Goal: Task Accomplishment & Management: Manage account settings

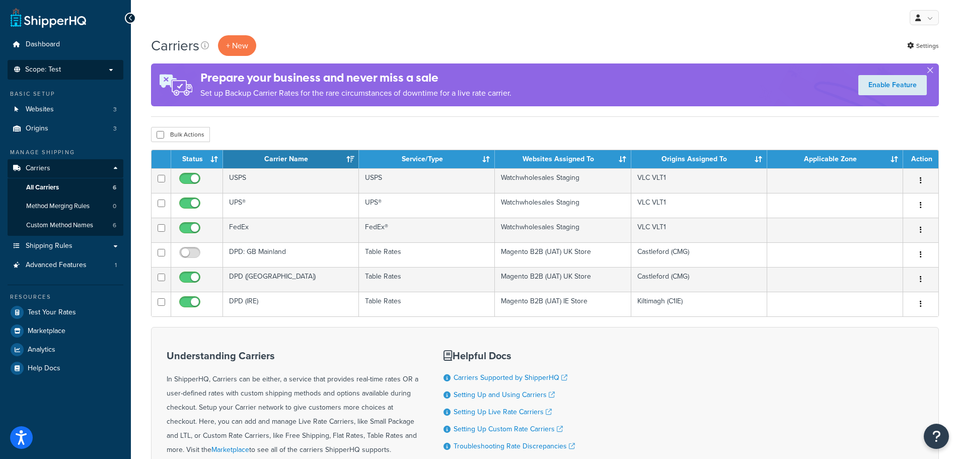
click at [96, 68] on p "Scope: Test" at bounding box center [65, 69] width 107 height 9
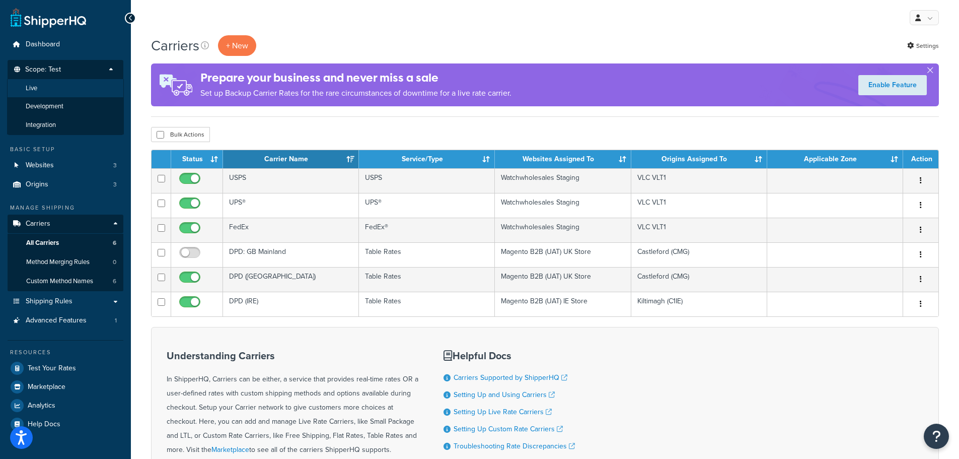
click at [81, 91] on li "Live" at bounding box center [65, 88] width 117 height 19
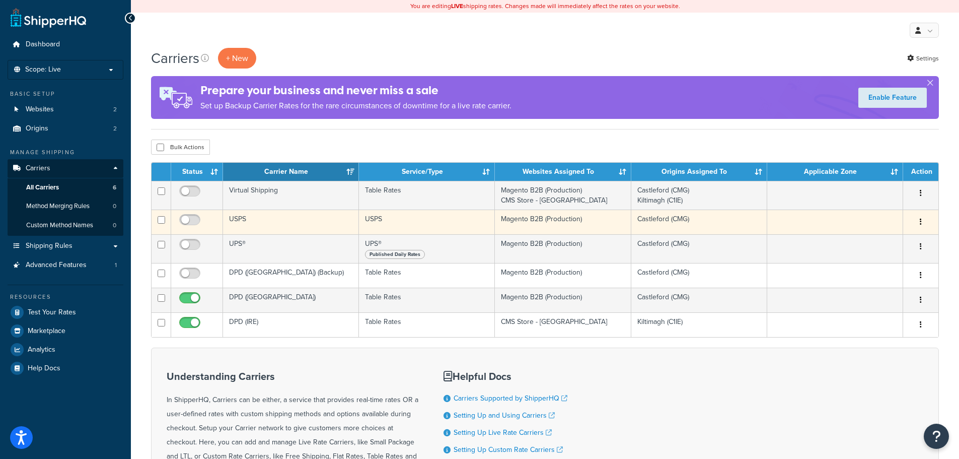
click at [305, 222] on td "USPS" at bounding box center [291, 221] width 136 height 25
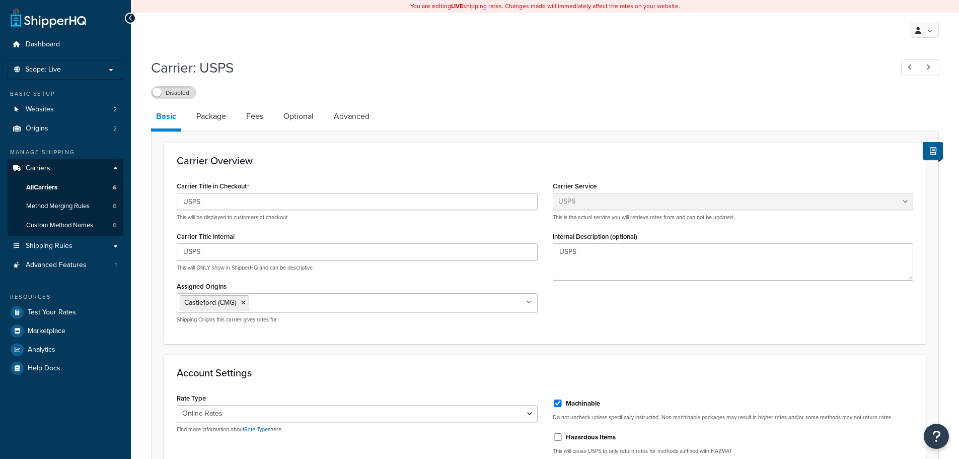
select select "usps"
select select "ONLINE"
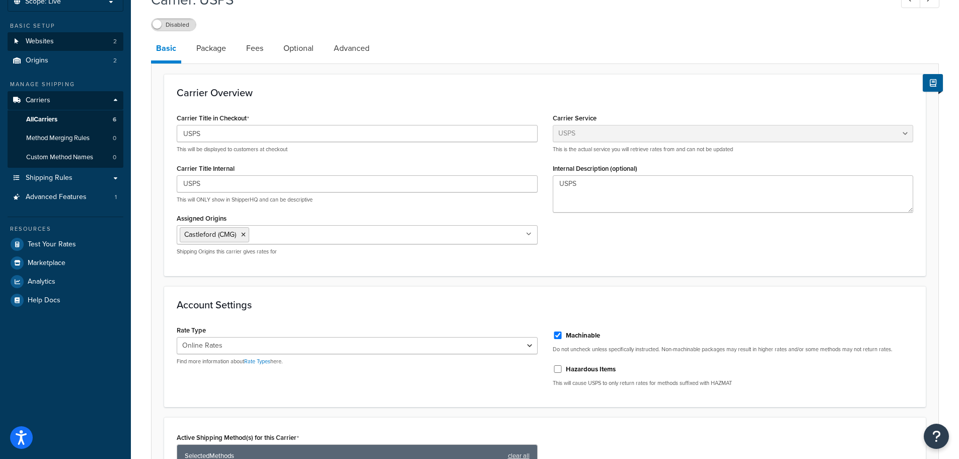
scroll to position [50, 0]
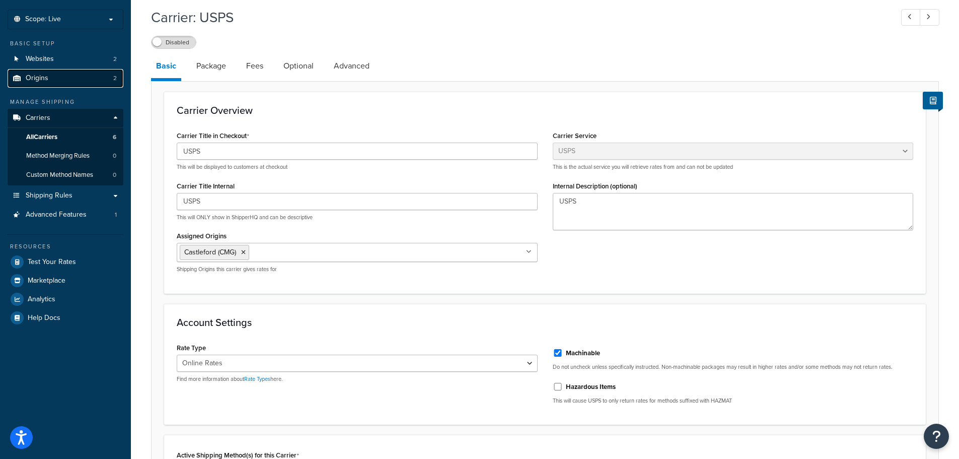
click at [73, 80] on link "Origins 2" at bounding box center [66, 78] width 116 height 19
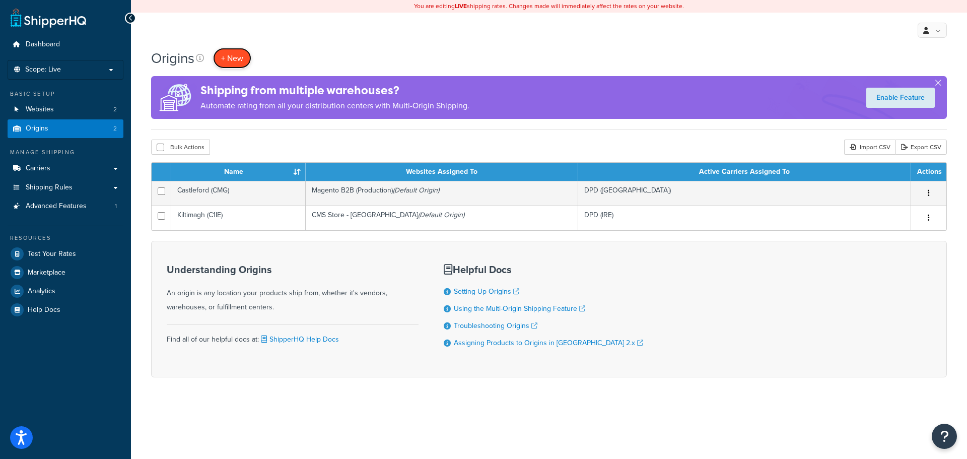
click at [231, 54] on span "+ New" at bounding box center [232, 58] width 22 height 12
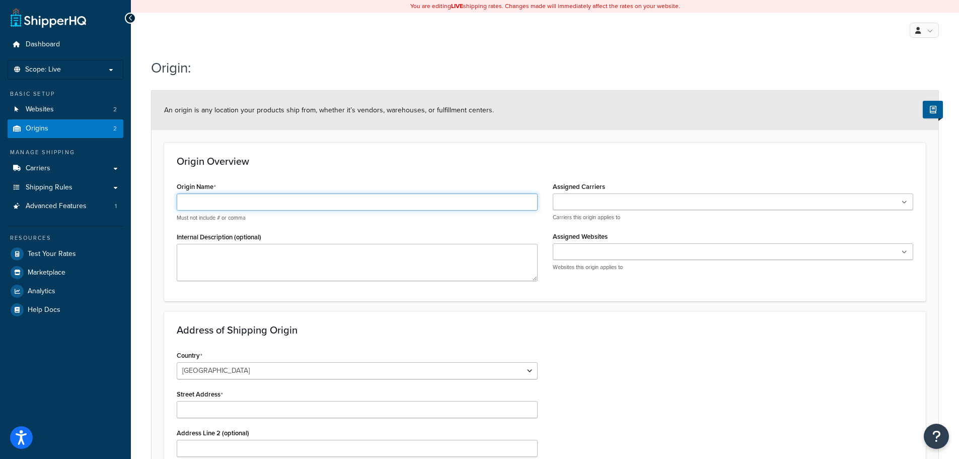
click at [320, 205] on input "Origin Name" at bounding box center [357, 201] width 361 height 17
type input "Texas (VLT1)"
click at [908, 203] on ul at bounding box center [733, 201] width 361 height 17
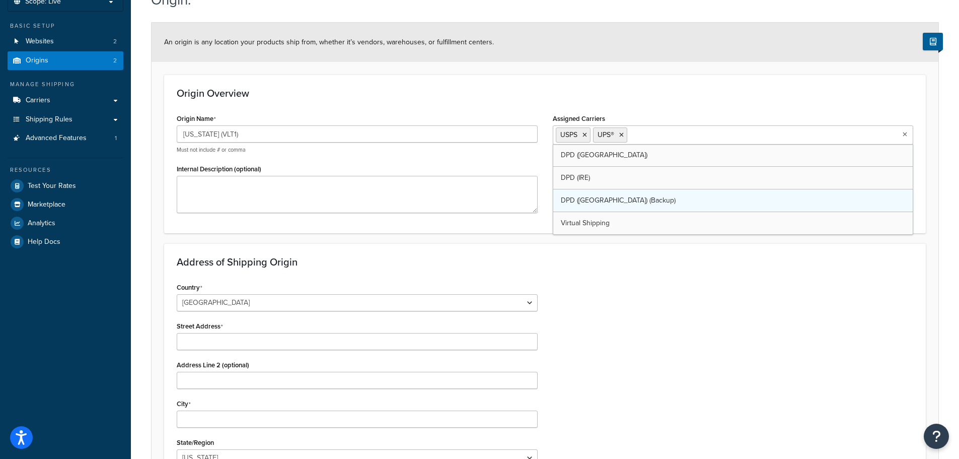
scroll to position [50, 0]
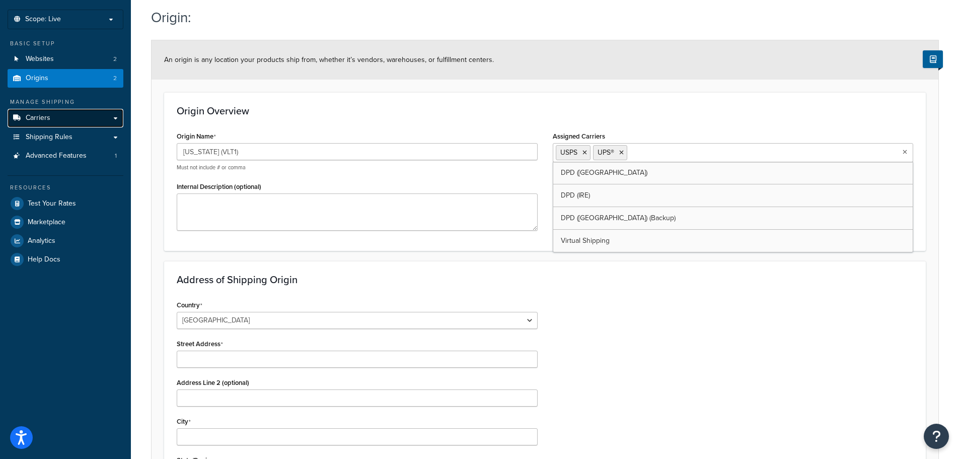
click at [104, 119] on link "Carriers" at bounding box center [66, 118] width 116 height 19
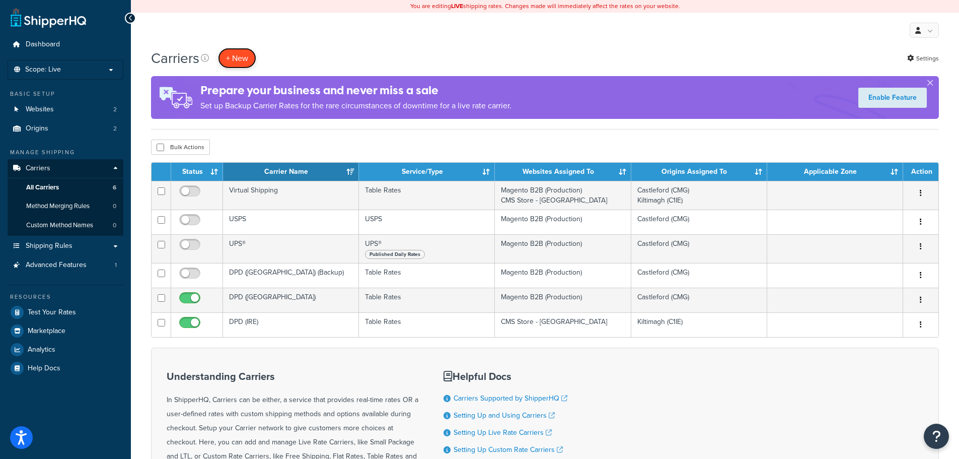
click at [239, 60] on button "+ New" at bounding box center [237, 58] width 38 height 21
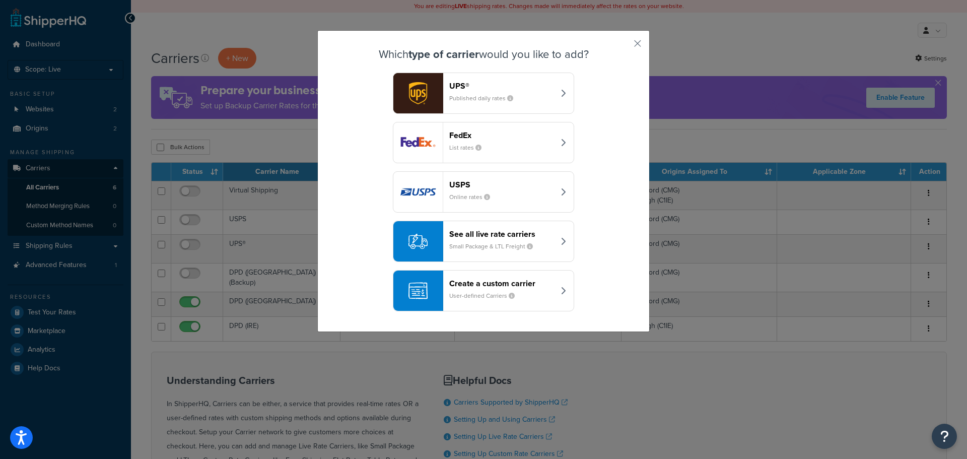
click at [506, 133] on header "FedEx" at bounding box center [501, 135] width 105 height 10
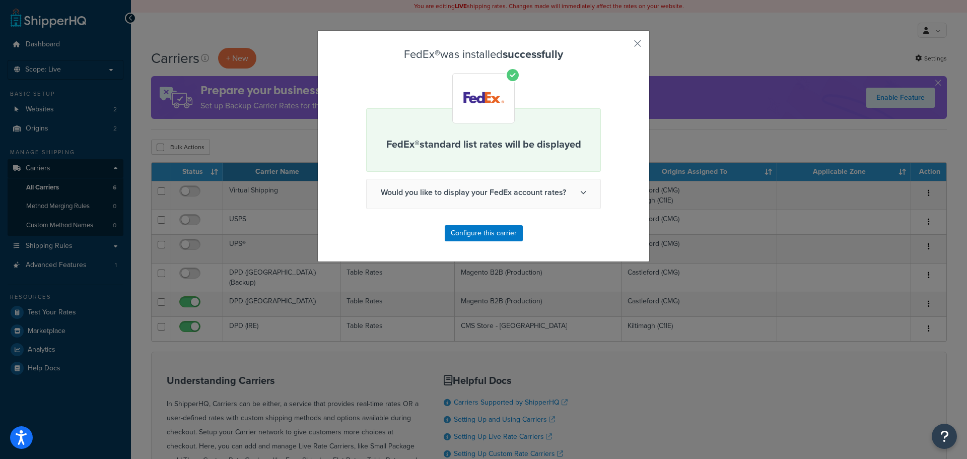
click at [572, 192] on span "Would you like to display your FedEx account rates?" at bounding box center [484, 192] width 234 height 26
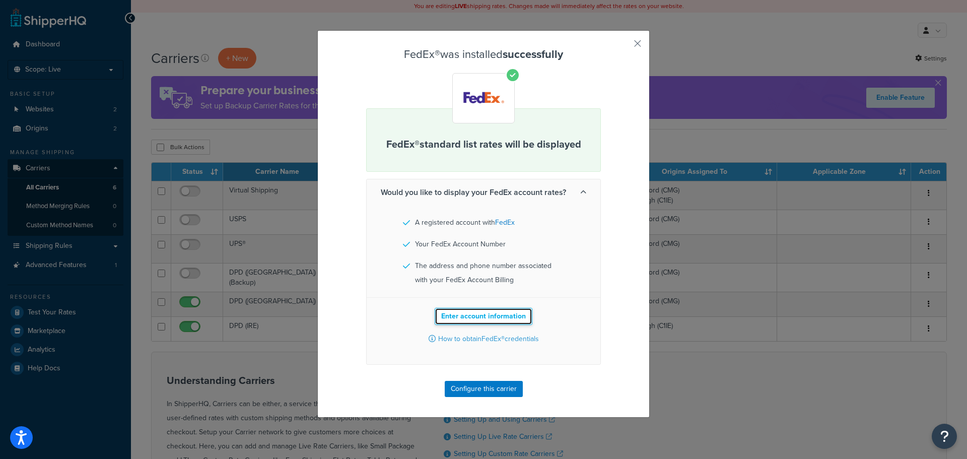
click at [478, 315] on button "Enter account information" at bounding box center [484, 316] width 98 height 17
select select "US"
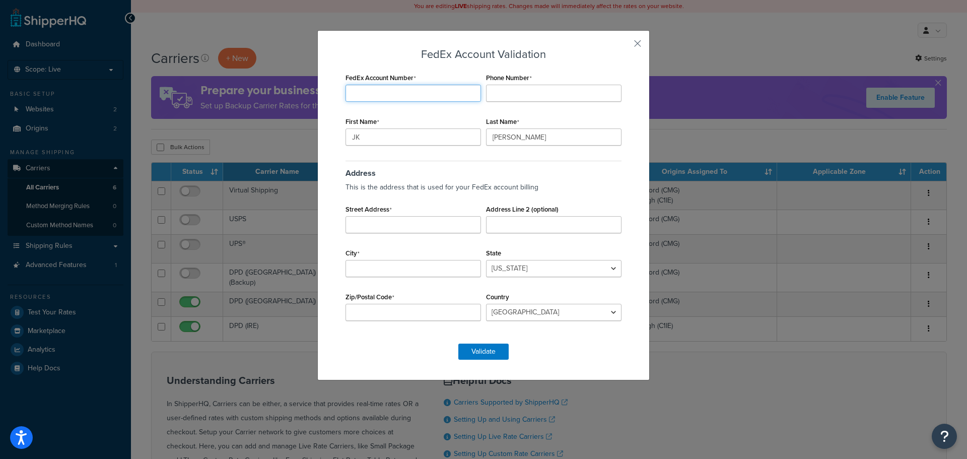
click at [450, 95] on input "FedEx Account Number" at bounding box center [412, 93] width 135 height 17
click at [400, 100] on input "FedEx Account Number" at bounding box center [412, 93] width 135 height 17
click at [400, 96] on input "FedEx Account Number" at bounding box center [412, 93] width 135 height 17
type input "108235500"
drag, startPoint x: 521, startPoint y: 78, endPoint x: 512, endPoint y: 85, distance: 12.2
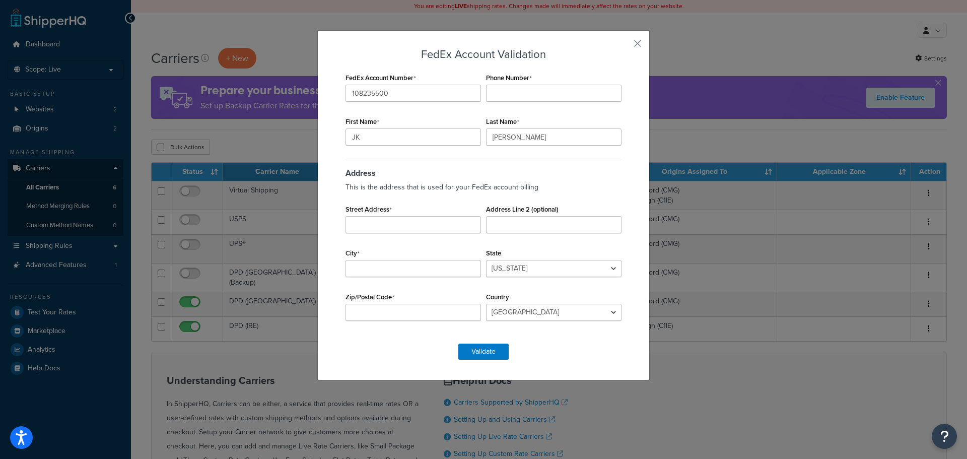
click at [521, 78] on label "Phone Number" at bounding box center [509, 78] width 46 height 8
click at [521, 85] on input "Phone Number" at bounding box center [553, 93] width 135 height 17
click at [505, 88] on input "Phone Number" at bounding box center [553, 93] width 135 height 17
paste input "713-856-7252"
type input "713-856-7252"
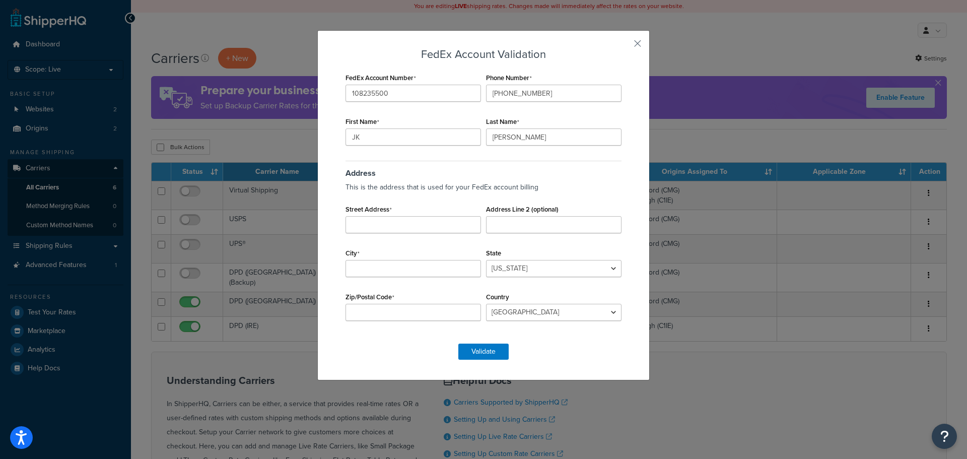
click at [618, 169] on div "Address This is the address that is used for your FedEx account billing Street …" at bounding box center [483, 245] width 281 height 175
drag, startPoint x: 377, startPoint y: 133, endPoint x: 331, endPoint y: 134, distance: 46.3
click at [331, 134] on div "FedEx Account Validation FedEx Account Number 108235500 Phone Number 713-856-72…" at bounding box center [483, 205] width 332 height 350
type input "Kristie"
click at [525, 133] on input "Fitzgerald" at bounding box center [553, 136] width 135 height 17
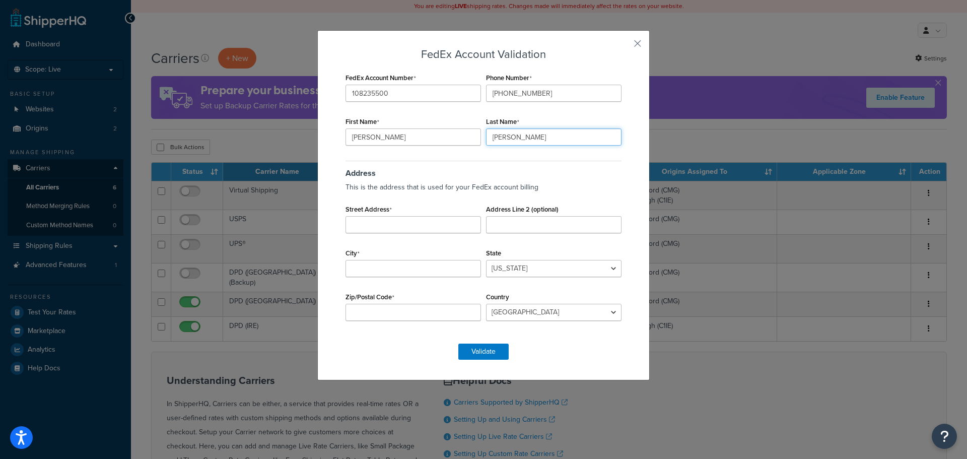
drag, startPoint x: 536, startPoint y: 134, endPoint x: 466, endPoint y: 134, distance: 69.5
click at [466, 134] on div "FedEx Account Number 108235500 Phone Number 713-856-7252 First Name Kristie Las…" at bounding box center [483, 201] width 281 height 263
type input "Stieger"
click at [430, 224] on input "Street Address" at bounding box center [412, 224] width 135 height 17
paste input "6255 Port NW Dr #150"
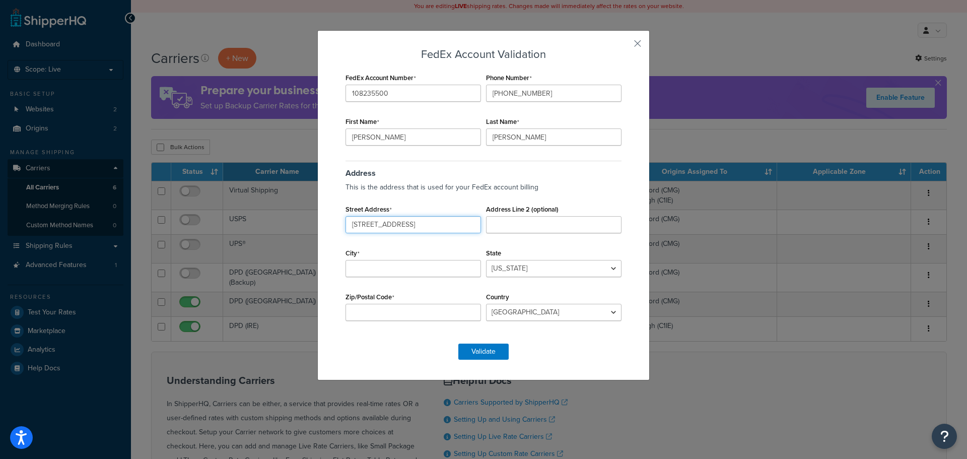
type input "6255 Port NW Dr #150"
click at [405, 263] on input "City" at bounding box center [412, 268] width 135 height 17
type input "Houston"
click at [424, 310] on input "Zip/Postal Code" at bounding box center [412, 312] width 135 height 17
paste input "TX 77041,"
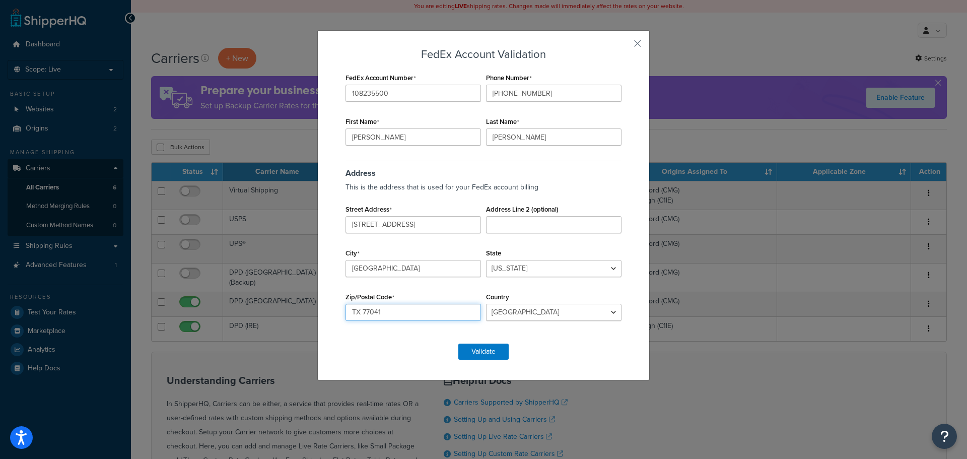
type input "TX 77041"
click at [587, 344] on div "FedEx Account Validation FedEx Account Number 108235500 Phone Number 713-856-72…" at bounding box center [483, 203] width 281 height 311
click at [529, 264] on select "Alabama Alaska American Samoa Arizona Arkansas Armed Forces Americas Armed Forc…" at bounding box center [553, 268] width 135 height 17
select select "TX"
click at [486, 260] on select "Alabama Alaska American Samoa Arizona Arkansas Armed Forces Americas Armed Forc…" at bounding box center [553, 268] width 135 height 17
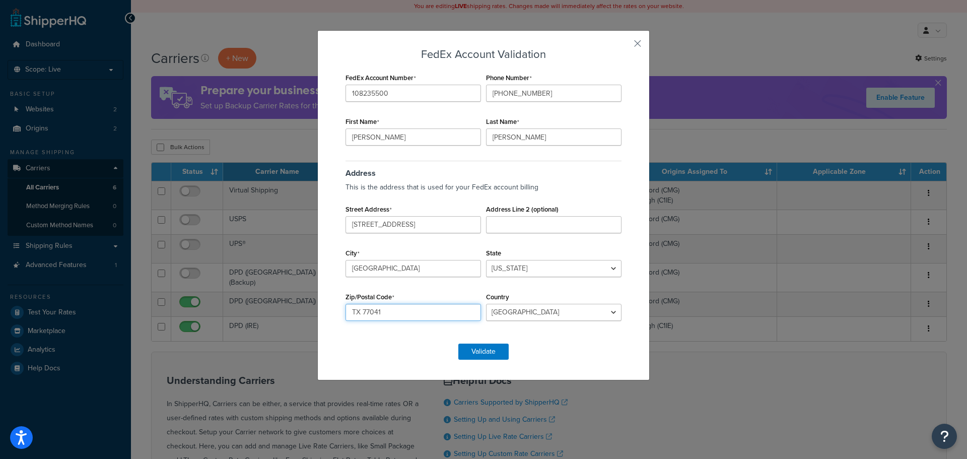
drag, startPoint x: 360, startPoint y: 311, endPoint x: 317, endPoint y: 313, distance: 42.3
click at [317, 313] on div "FedEx Account Validation FedEx Account Number 108235500 Phone Number 713-856-72…" at bounding box center [483, 205] width 332 height 350
type input "77041"
click at [607, 345] on div "FedEx Account Validation FedEx Account Number 108235500 Phone Number 713-856-72…" at bounding box center [483, 203] width 281 height 311
click at [473, 350] on button "Validate" at bounding box center [483, 351] width 50 height 16
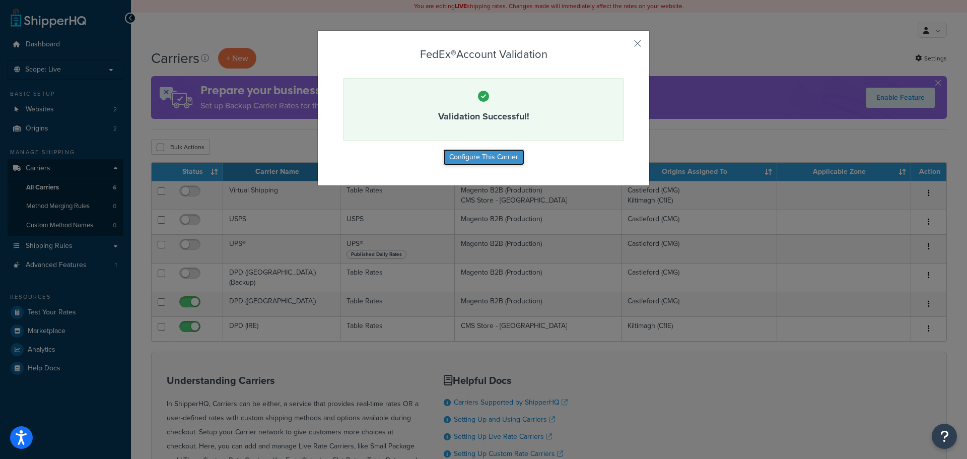
click at [495, 159] on button "Configure This Carrier" at bounding box center [483, 157] width 81 height 16
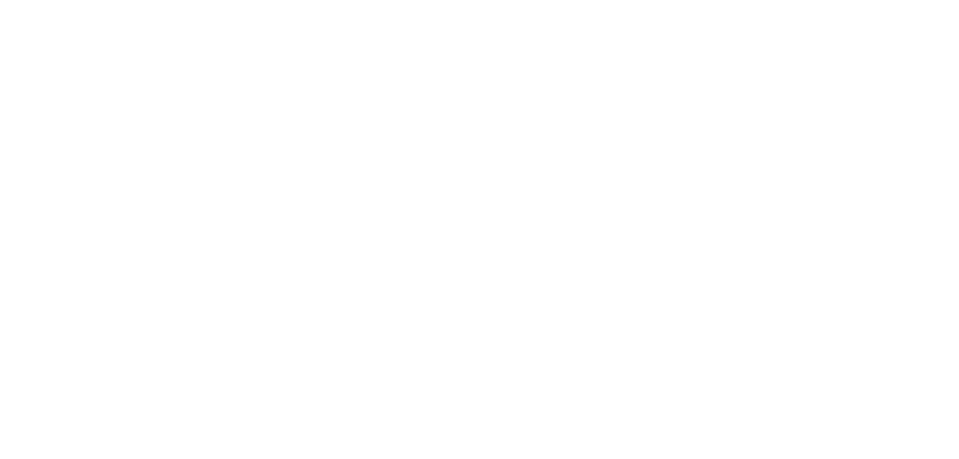
select select "fedEx"
select select "kg"
select select "REGULAR_PICKUP"
select select "YOUR_PACKAGING"
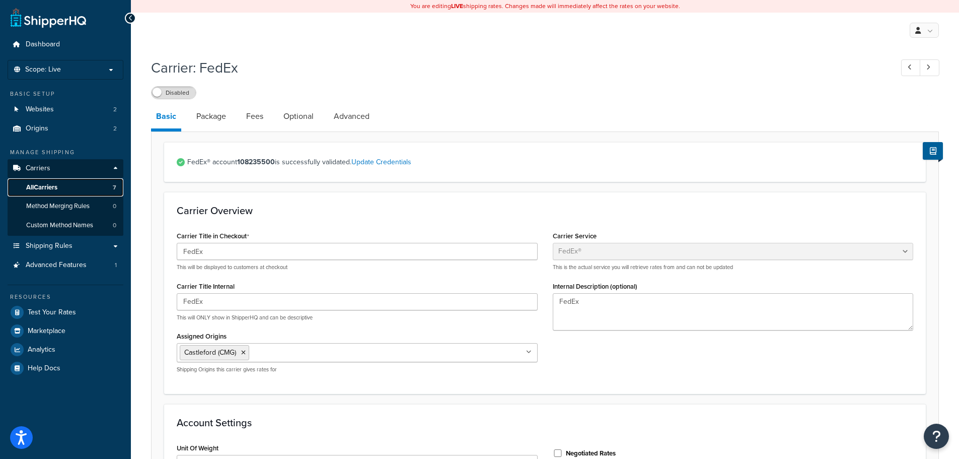
click at [67, 185] on link "All Carriers 7" at bounding box center [66, 187] width 116 height 19
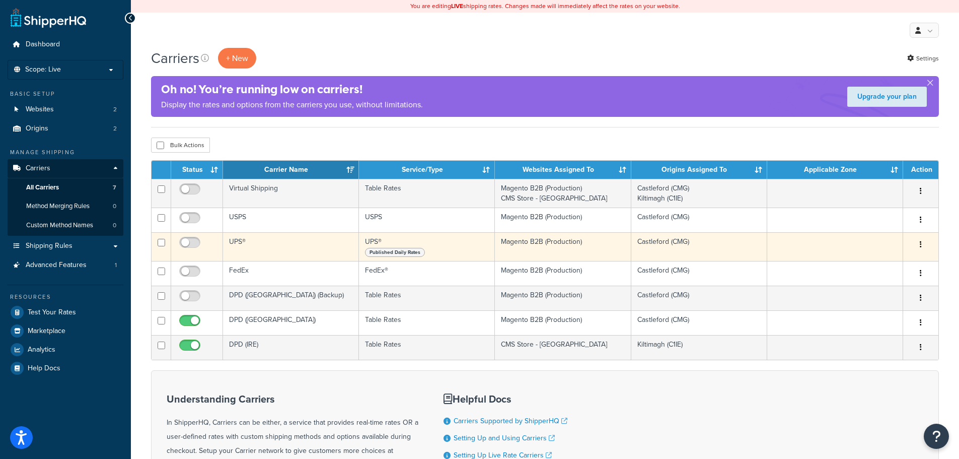
click at [923, 244] on button "button" at bounding box center [921, 245] width 14 height 16
click at [875, 261] on link "Edit" at bounding box center [880, 264] width 80 height 21
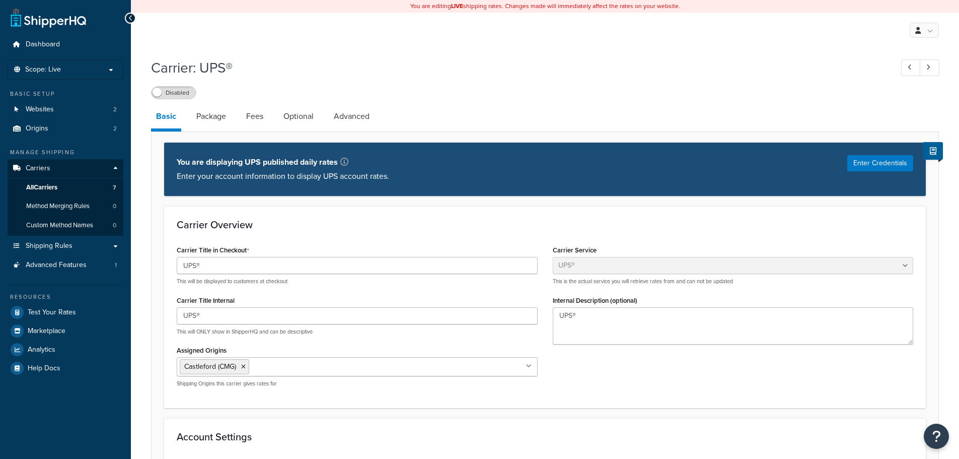
select select "ups"
select select "kg"
click at [878, 165] on button "Enter Credentials" at bounding box center [880, 163] width 66 height 16
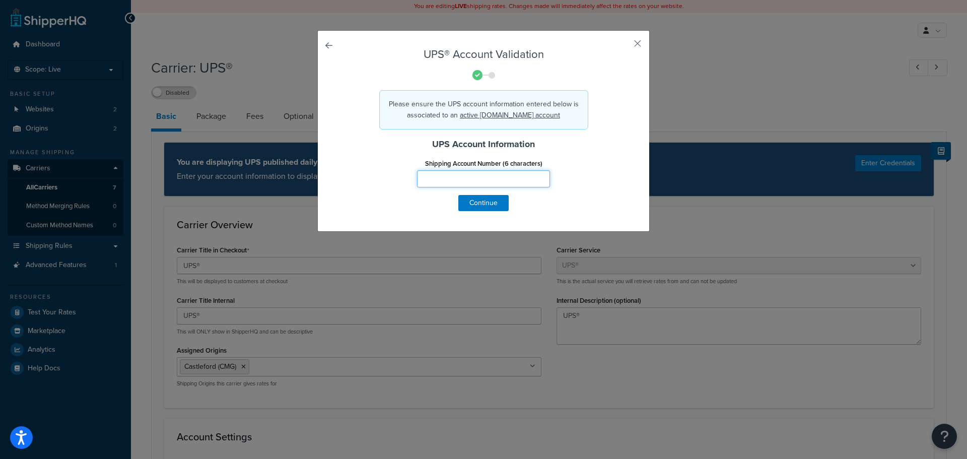
click at [464, 175] on input "Shipping Account Number (6 characters)" at bounding box center [483, 178] width 133 height 17
type input "7E7957"
click at [476, 201] on button "Continue" at bounding box center [483, 203] width 50 height 16
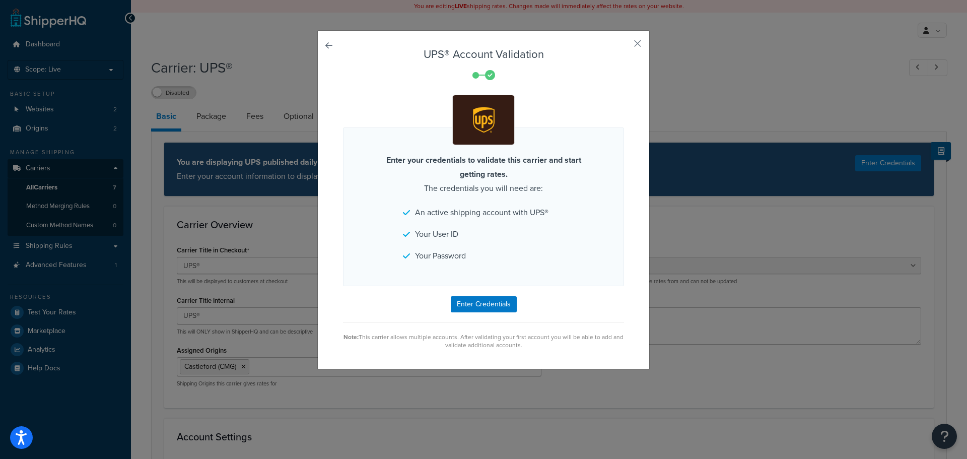
click at [484, 295] on form "UPS® Account Validation Enter your credentials to validate this carrier and sta…" at bounding box center [483, 198] width 281 height 301
click at [559, 291] on form "UPS® Account Validation Enter your credentials to validate this carrier and sta…" at bounding box center [483, 198] width 281 height 301
click at [496, 303] on button "Enter Credentials" at bounding box center [484, 304] width 66 height 16
click at [343, 48] on link at bounding box center [343, 48] width 0 height 0
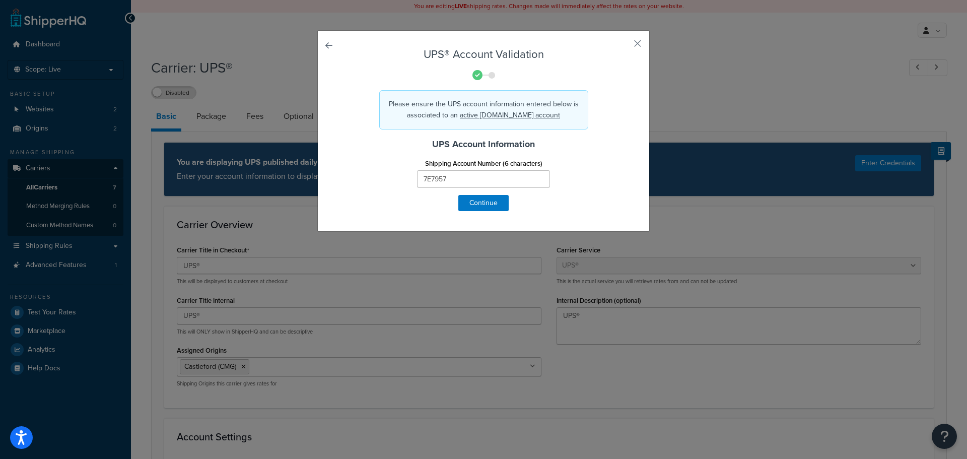
click at [317, 43] on div "UPS® Account Validation Please ensure the UPS account information entered below…" at bounding box center [483, 130] width 332 height 201
click at [343, 48] on link at bounding box center [343, 48] width 0 height 0
click at [624, 46] on button "button" at bounding box center [622, 47] width 3 height 3
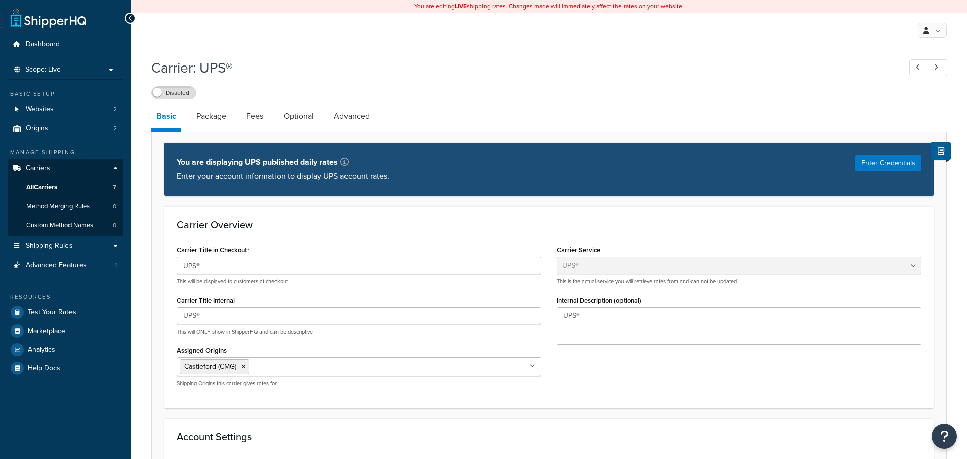
select select "ups"
select select "kg"
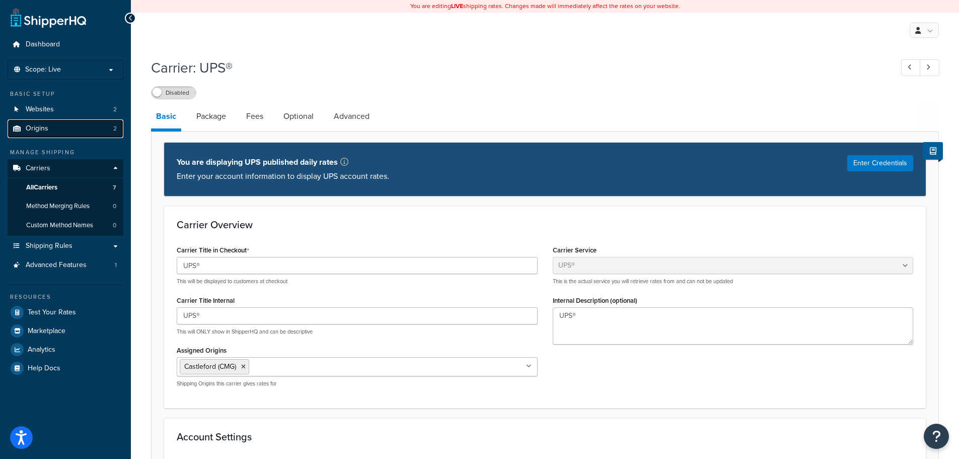
click at [60, 126] on link "Origins 2" at bounding box center [66, 128] width 116 height 19
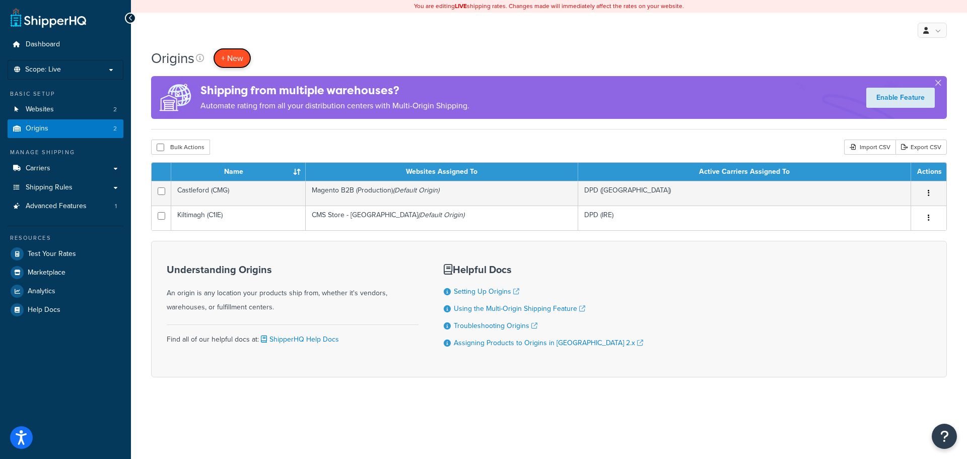
click at [233, 56] on span "+ New" at bounding box center [232, 58] width 22 height 12
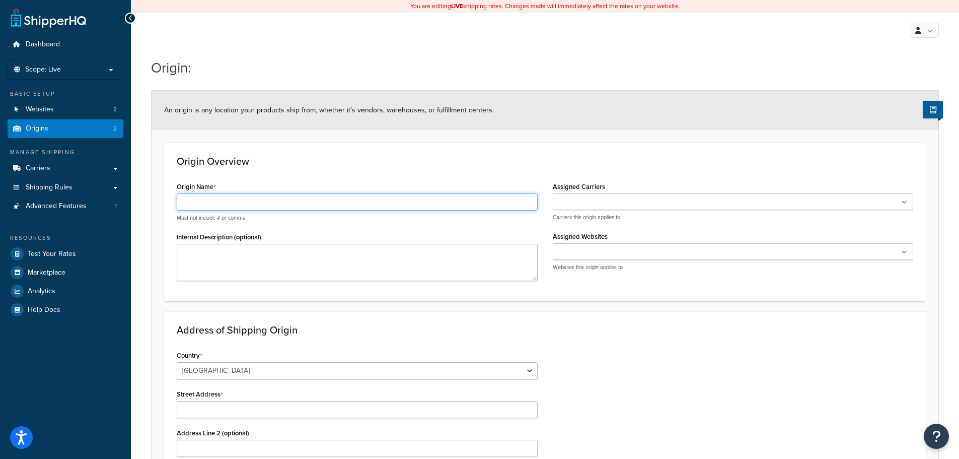
click at [251, 196] on input "Origin Name" at bounding box center [357, 201] width 361 height 17
type input "Houston (VLT1)"
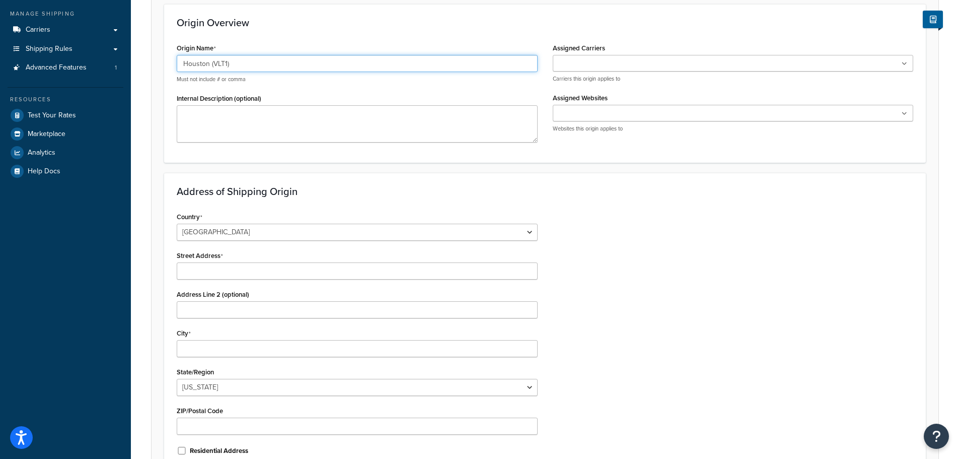
scroll to position [201, 0]
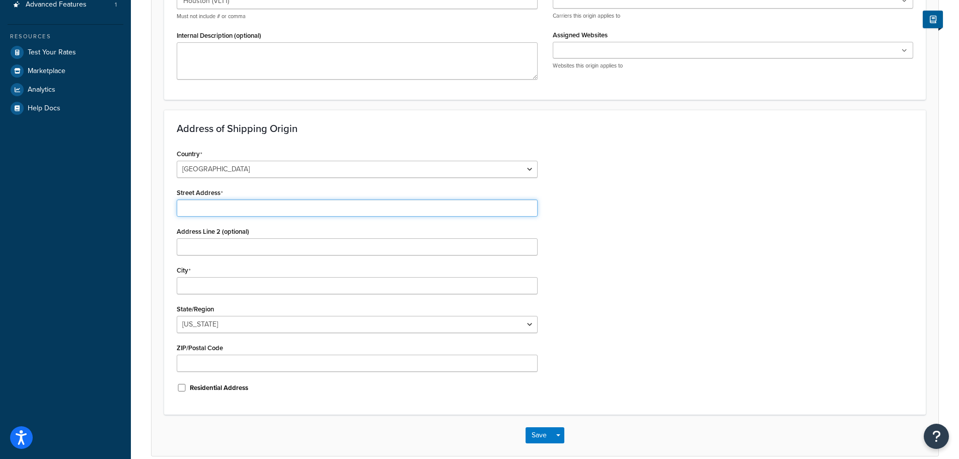
click at [318, 213] on input "Street Address" at bounding box center [357, 207] width 361 height 17
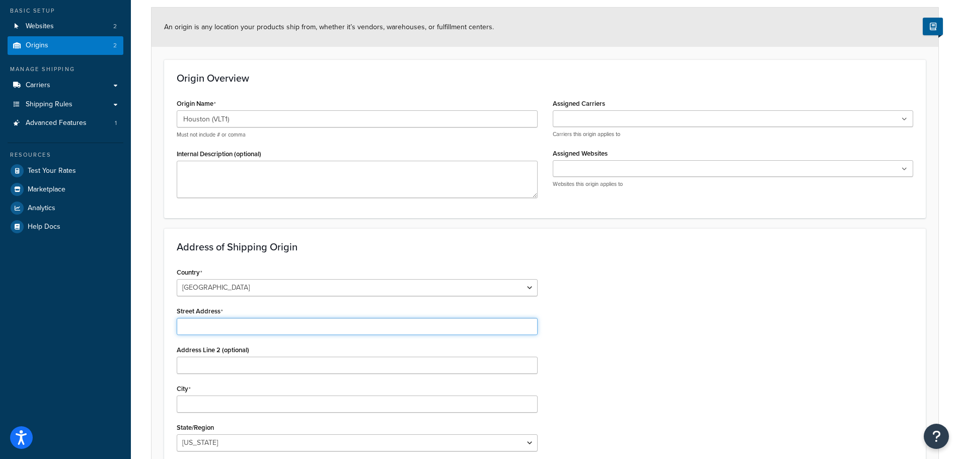
scroll to position [101, 0]
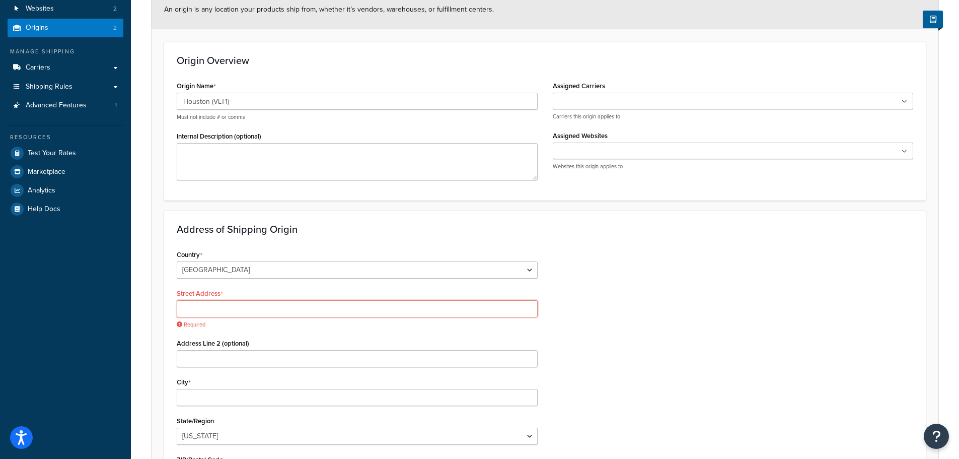
click at [249, 305] on input "Street Address" at bounding box center [357, 308] width 361 height 17
paste input "16255 Port NW Dr #150"
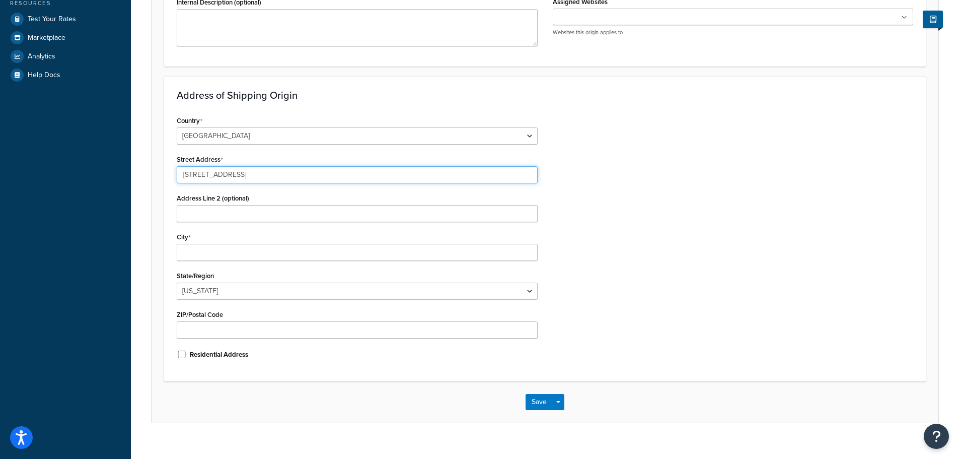
scroll to position [249, 0]
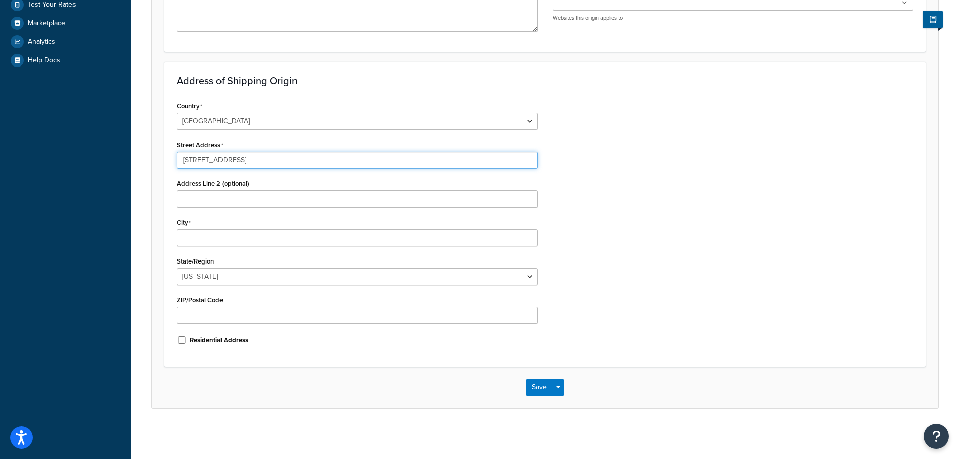
type input "16255 Port NW Dr #150"
click at [204, 239] on input "City" at bounding box center [357, 237] width 361 height 17
type input "Houston"
click at [223, 276] on select "Alabama Alaska American Samoa Arizona Arkansas Armed Forces Americas Armed Forc…" at bounding box center [357, 276] width 361 height 17
select select "43"
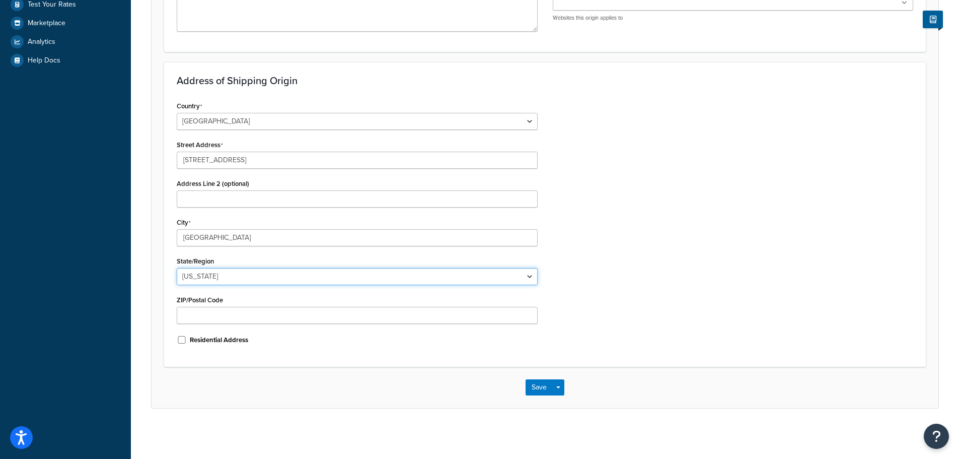
click at [177, 268] on select "Alabama Alaska American Samoa Arizona Arkansas Armed Forces Americas Armed Forc…" at bounding box center [357, 276] width 361 height 17
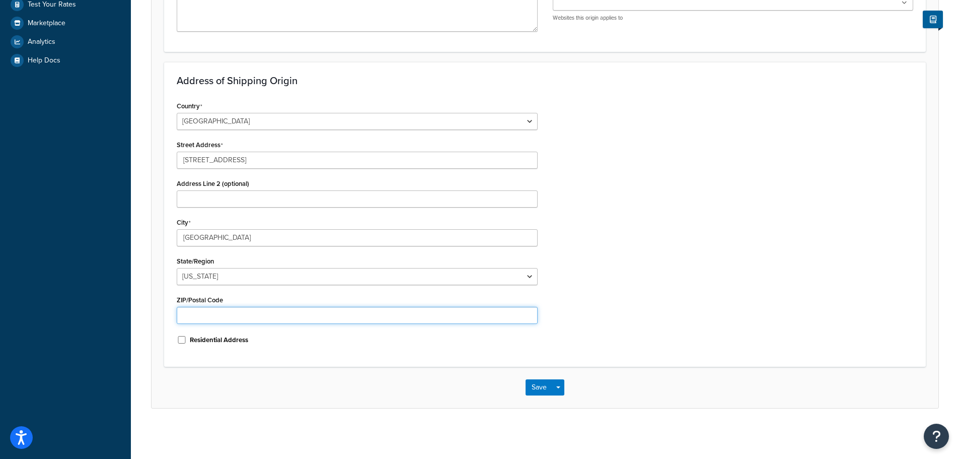
drag, startPoint x: 227, startPoint y: 308, endPoint x: 226, endPoint y: 314, distance: 6.1
click at [227, 311] on input "ZIP/Postal Code" at bounding box center [357, 315] width 361 height 17
paste input "77041"
type input "77041"
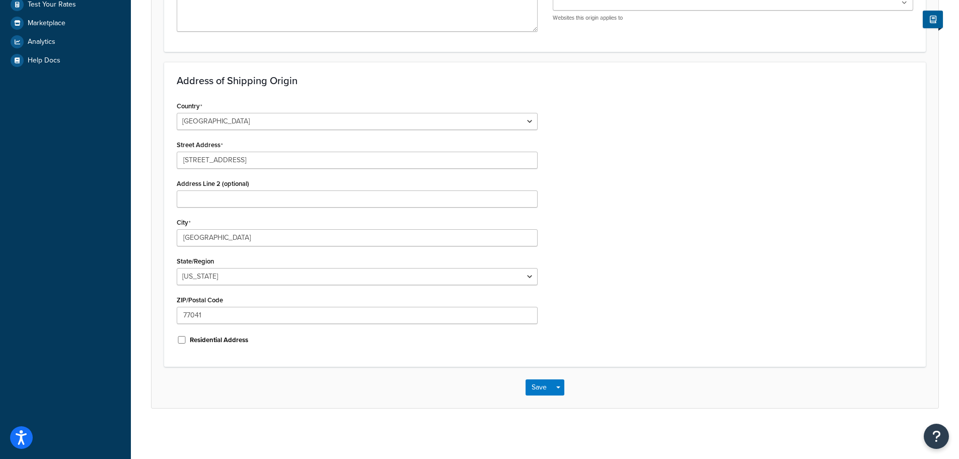
click at [786, 264] on div "Country United States United Kingdom Afghanistan Åland Islands Albania Algeria …" at bounding box center [545, 226] width 752 height 255
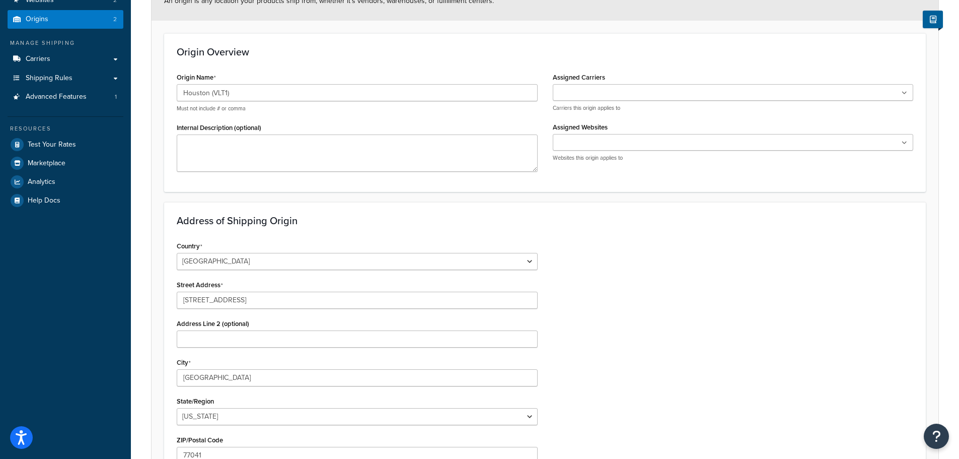
scroll to position [48, 0]
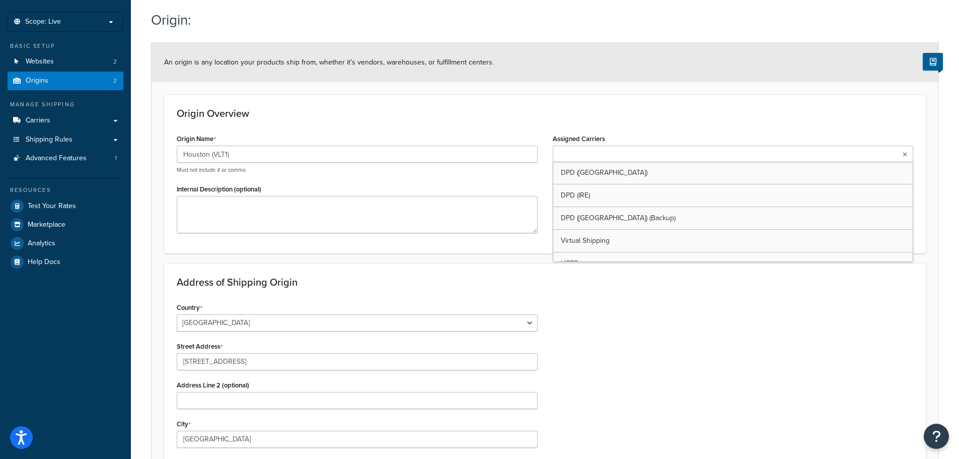
click at [904, 155] on icon at bounding box center [905, 155] width 5 height 6
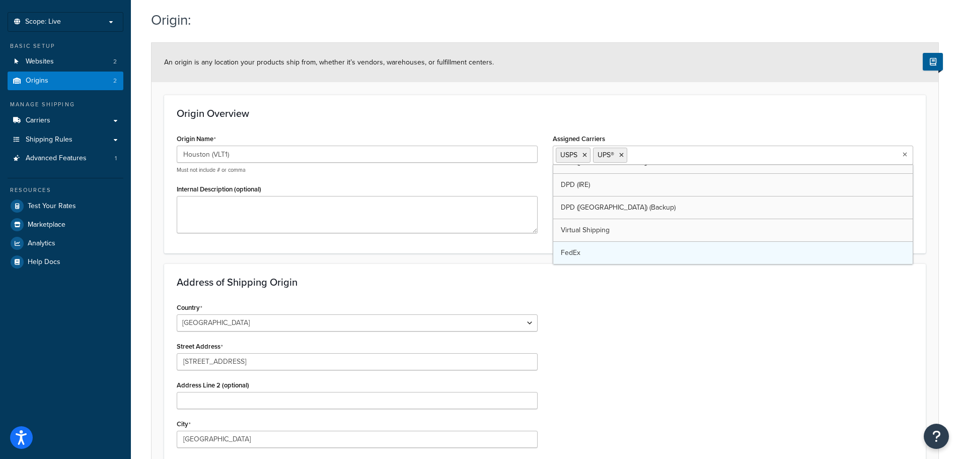
scroll to position [0, 0]
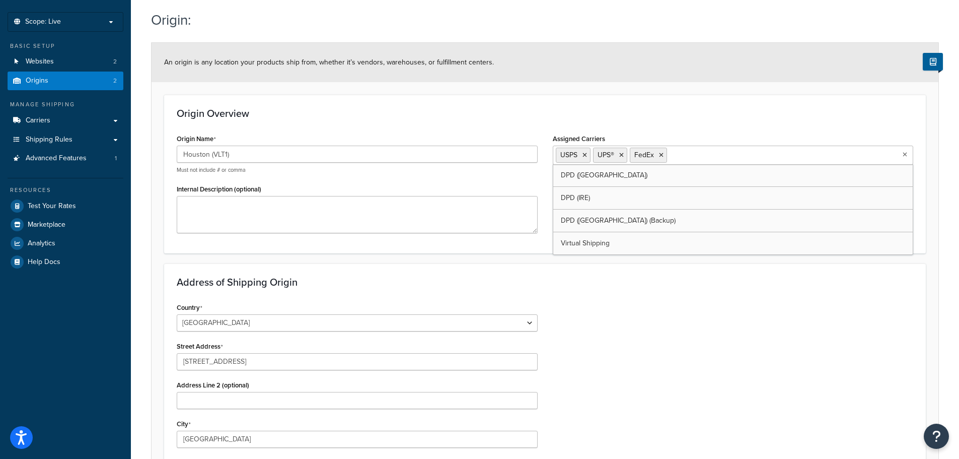
click at [716, 319] on div "Country United States United Kingdom Afghanistan Åland Islands Albania Algeria …" at bounding box center [545, 427] width 752 height 255
click at [896, 205] on ul at bounding box center [733, 206] width 361 height 17
click at [635, 307] on div "Country United States United Kingdom Afghanistan Åland Islands Albania Algeria …" at bounding box center [545, 427] width 752 height 255
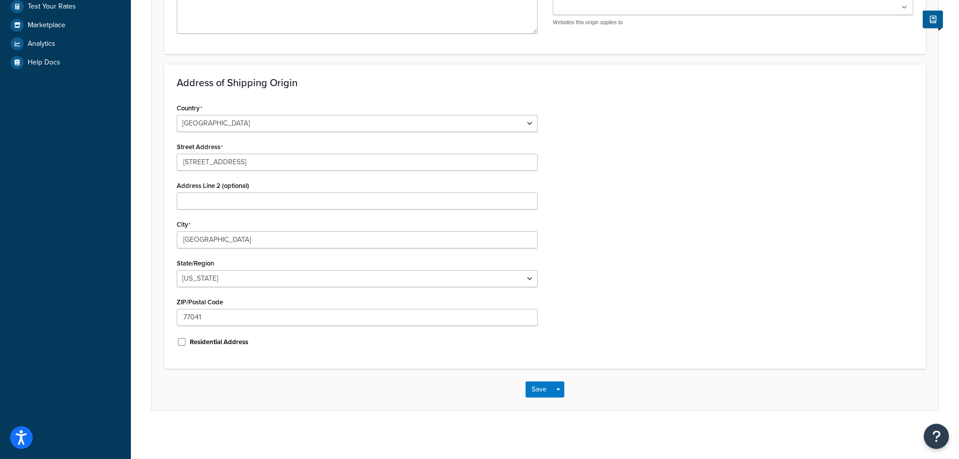
scroll to position [249, 0]
click at [535, 381] on button "Save" at bounding box center [539, 387] width 27 height 16
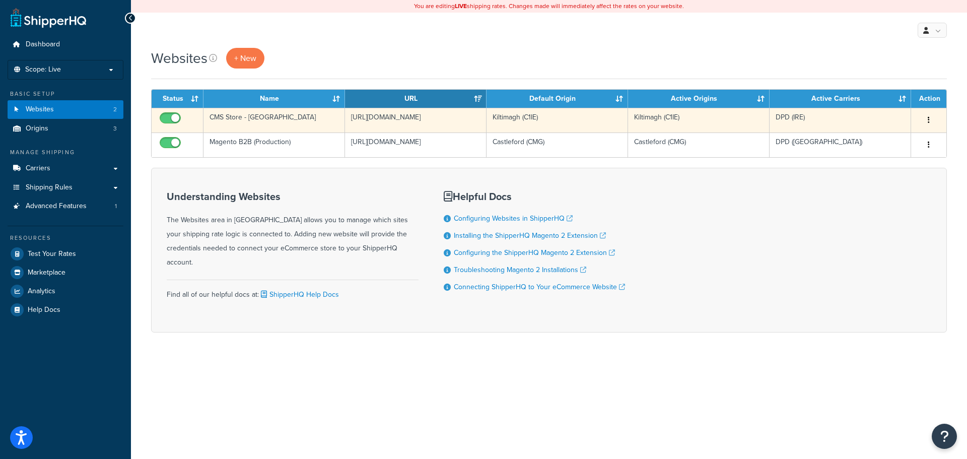
click at [928, 118] on icon "button" at bounding box center [929, 119] width 2 height 7
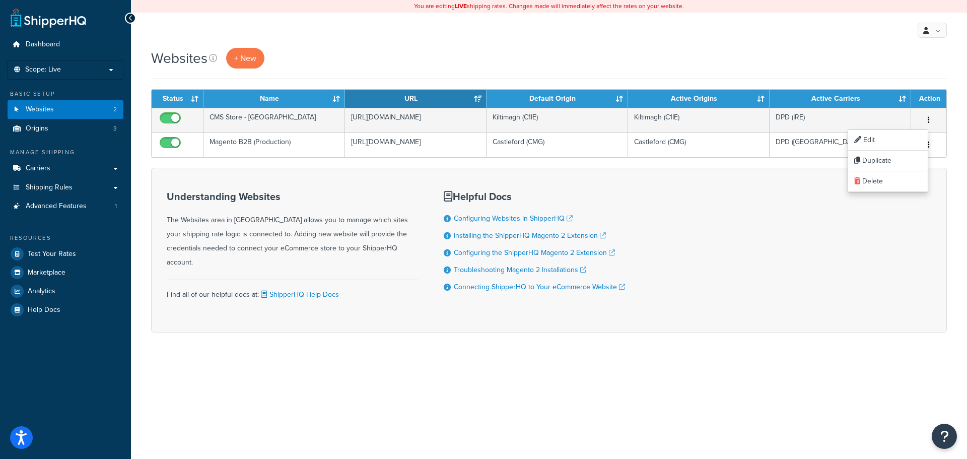
drag, startPoint x: 871, startPoint y: 235, endPoint x: 906, endPoint y: 195, distance: 52.8
click at [872, 236] on div "Understanding Websites The Websites area in ShipperHQ allows you to manage whic…" at bounding box center [549, 250] width 796 height 165
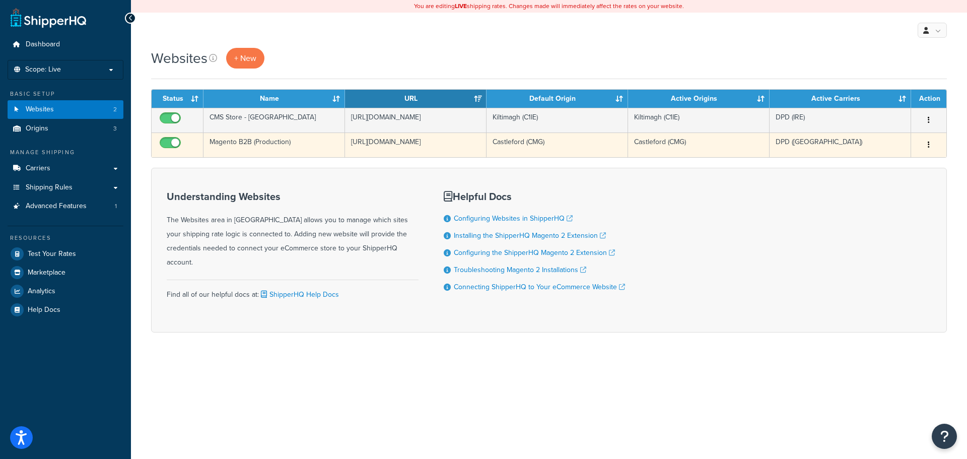
click at [930, 145] on button "button" at bounding box center [928, 145] width 14 height 16
click at [887, 163] on link "Edit" at bounding box center [888, 165] width 80 height 21
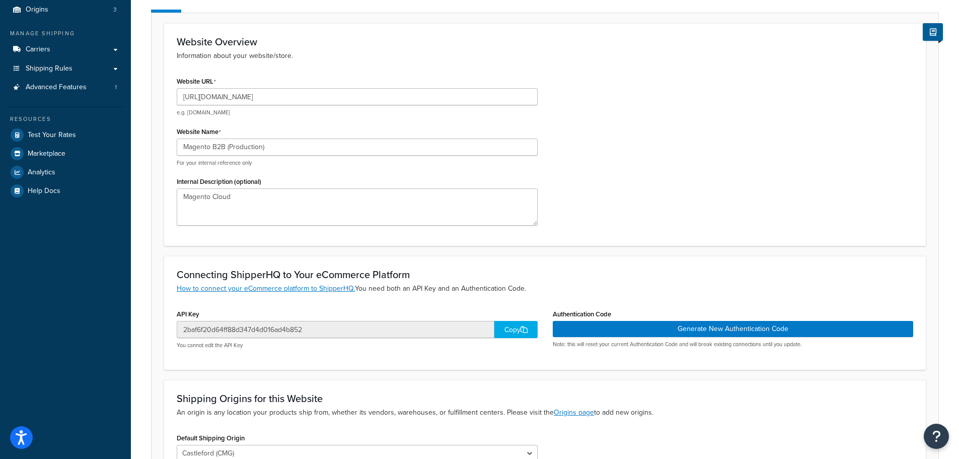
scroll to position [44, 0]
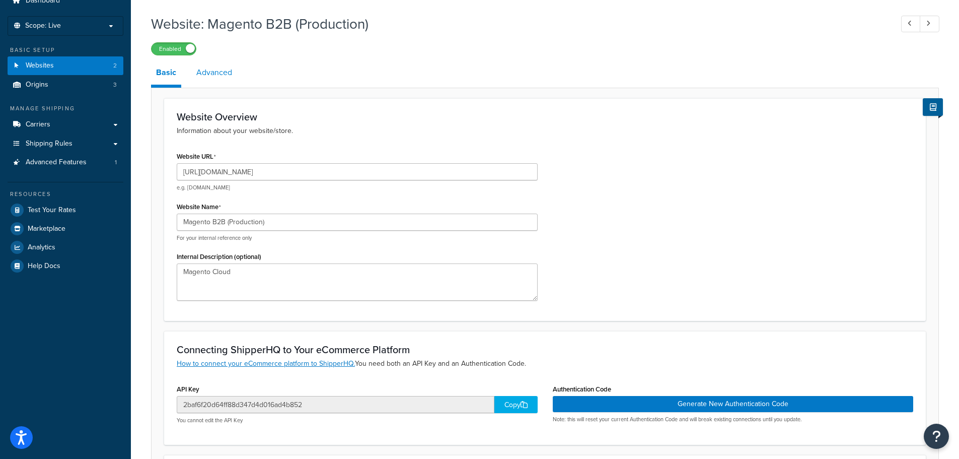
click at [216, 74] on link "Advanced" at bounding box center [214, 72] width 46 height 24
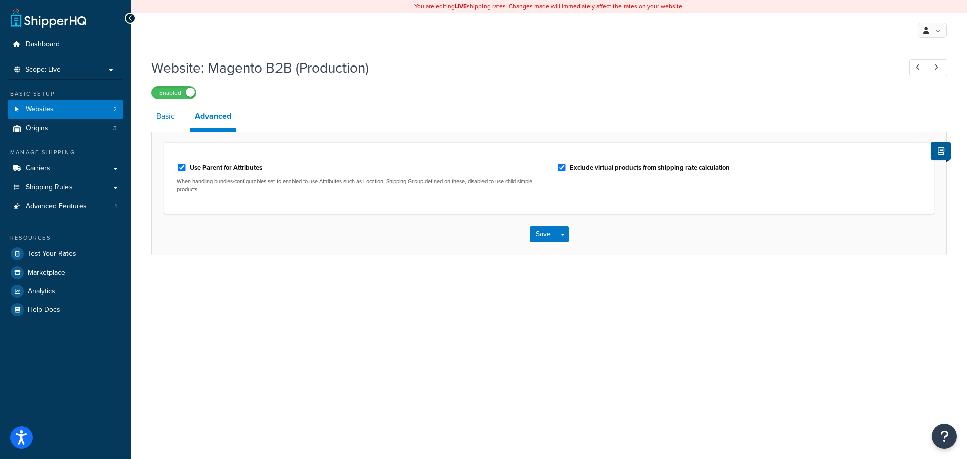
click at [170, 115] on link "Basic" at bounding box center [165, 116] width 29 height 24
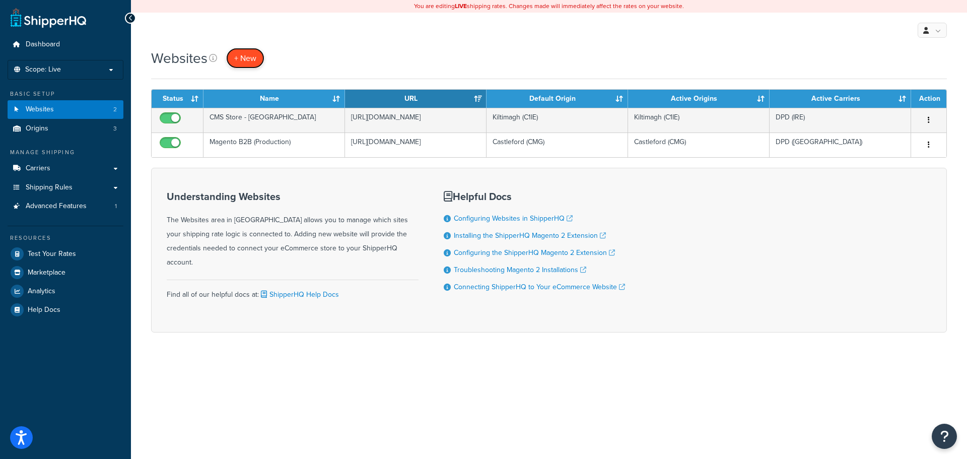
click at [244, 56] on span "+ New" at bounding box center [245, 58] width 22 height 12
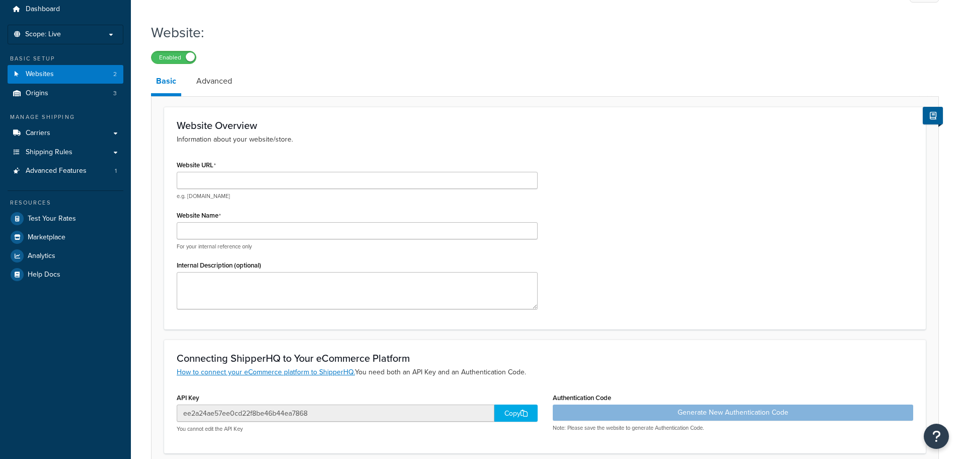
scroll to position [50, 0]
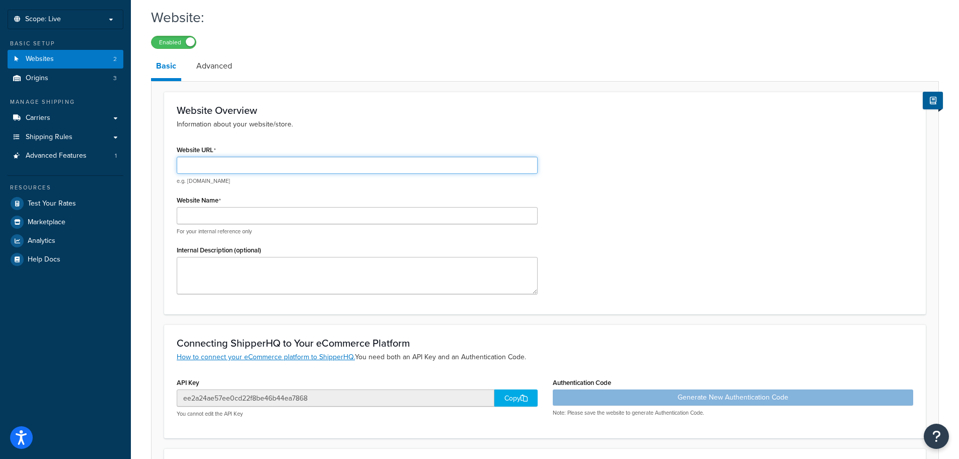
click at [318, 168] on input "Website URL" at bounding box center [357, 165] width 361 height 17
type input "[DOMAIN_NAME]"
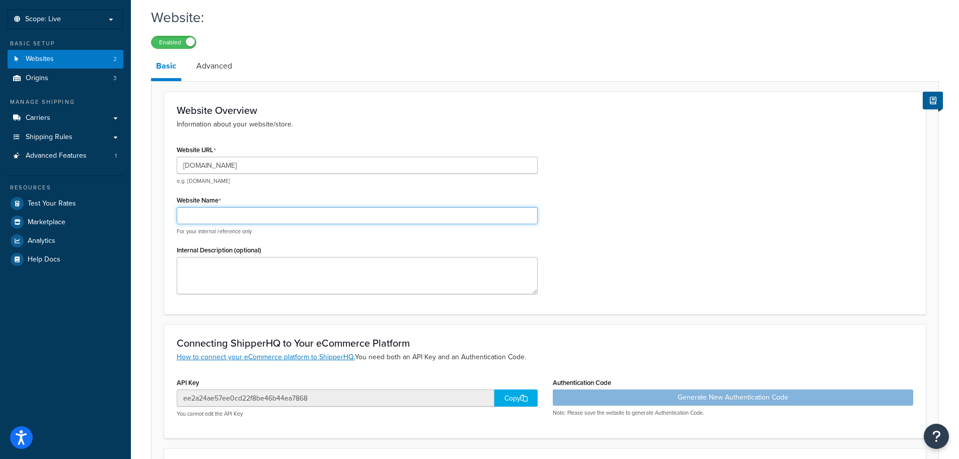
click at [291, 215] on input "Website Name" at bounding box center [357, 215] width 361 height 17
click at [291, 215] on input "Watch" at bounding box center [357, 215] width 361 height 17
drag, startPoint x: 291, startPoint y: 215, endPoint x: 277, endPoint y: 214, distance: 13.1
click at [287, 215] on input "Watch" at bounding box center [357, 215] width 361 height 17
click at [243, 215] on input "Watch" at bounding box center [357, 215] width 361 height 17
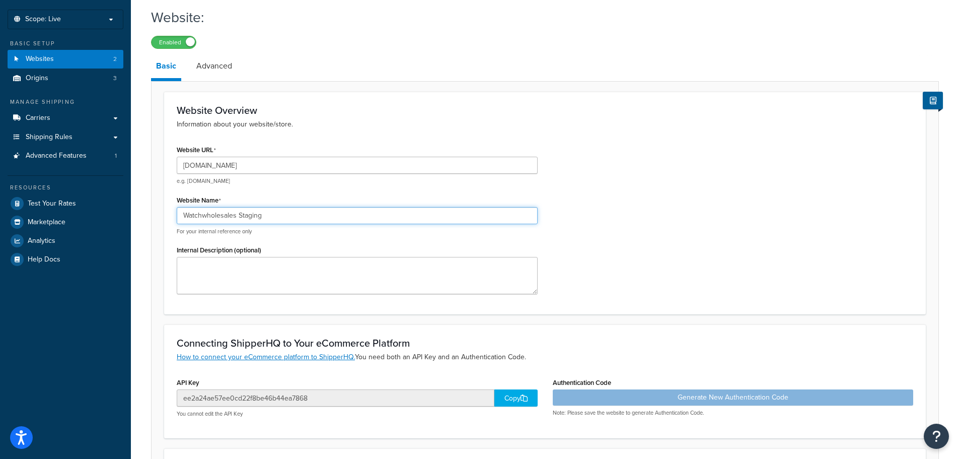
click at [259, 216] on input "Watchwholesales Staging" at bounding box center [357, 215] width 361 height 17
type input "Watchwholesales (Pre Prod)"
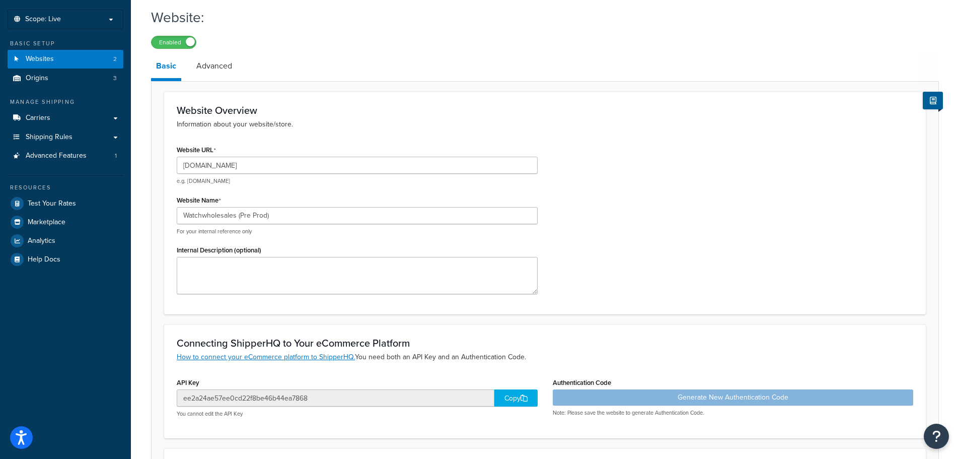
click at [684, 201] on div "Website URL mcprod.watcwholesalers.com e.g. mywebsite.com Website Name Watchwho…" at bounding box center [545, 221] width 752 height 159
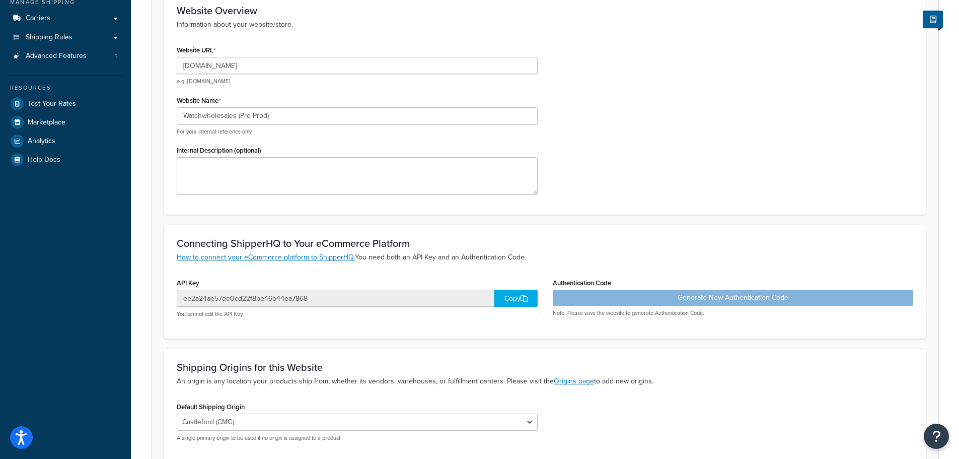
scroll to position [151, 0]
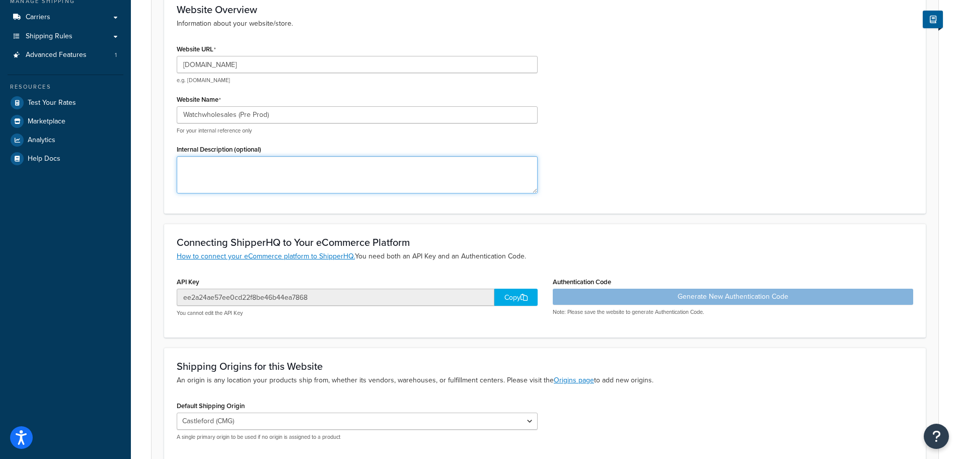
click at [261, 168] on textarea "Internal Description (optional)" at bounding box center [357, 174] width 361 height 37
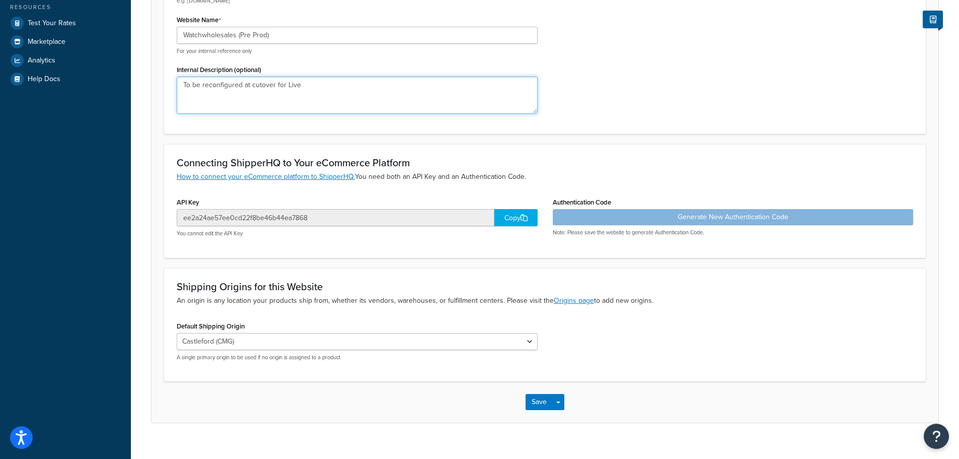
scroll to position [245, 0]
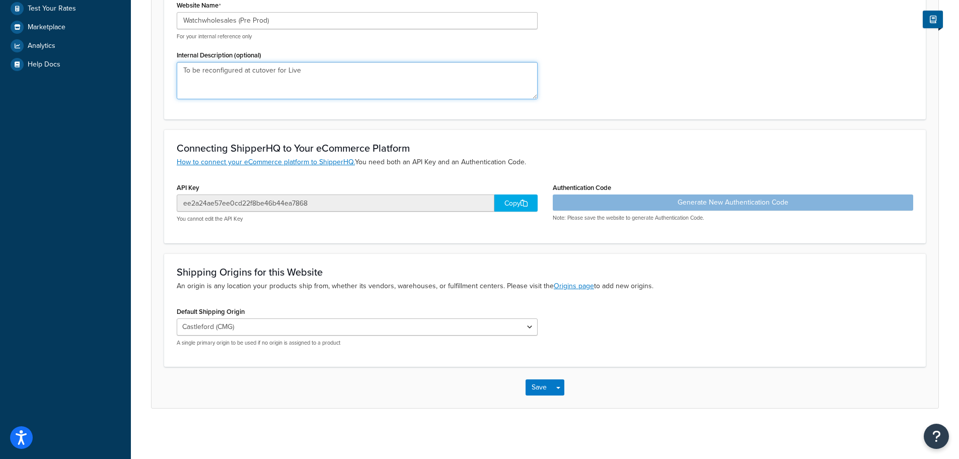
type textarea "To be reconfigured at cutover for Live"
click at [524, 328] on select "Castleford (CMG) Kiltimagh (C1IE) Houston (VLT1)" at bounding box center [357, 326] width 361 height 17
select select "169712"
click at [177, 318] on select "Castleford (CMG) Kiltimagh (C1IE) Houston (VLT1)" at bounding box center [357, 326] width 361 height 17
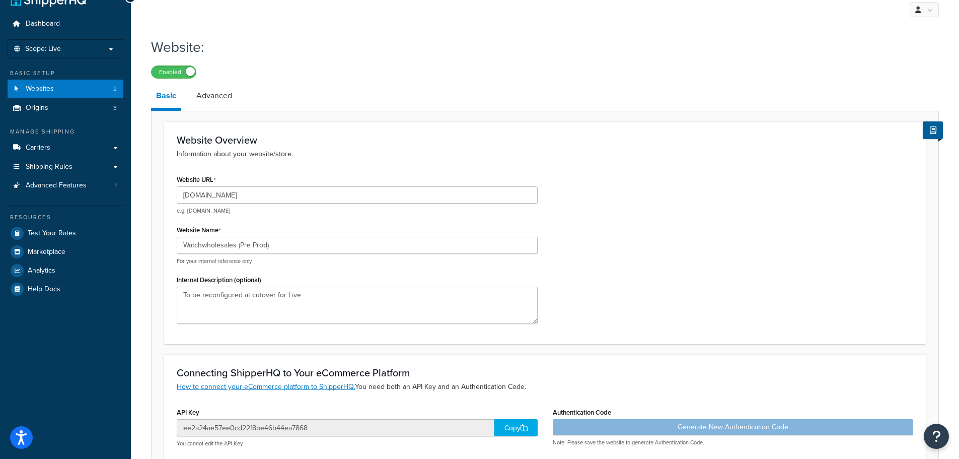
scroll to position [0, 0]
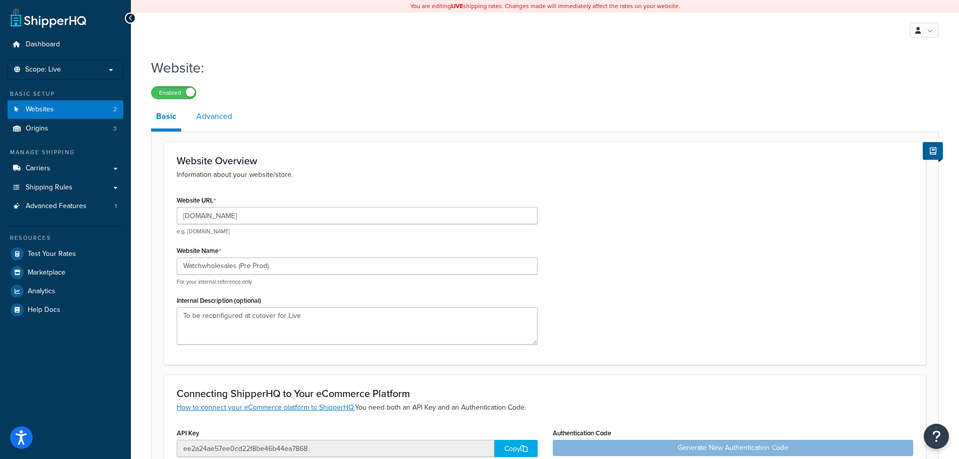
click at [215, 117] on link "Advanced" at bounding box center [214, 116] width 46 height 24
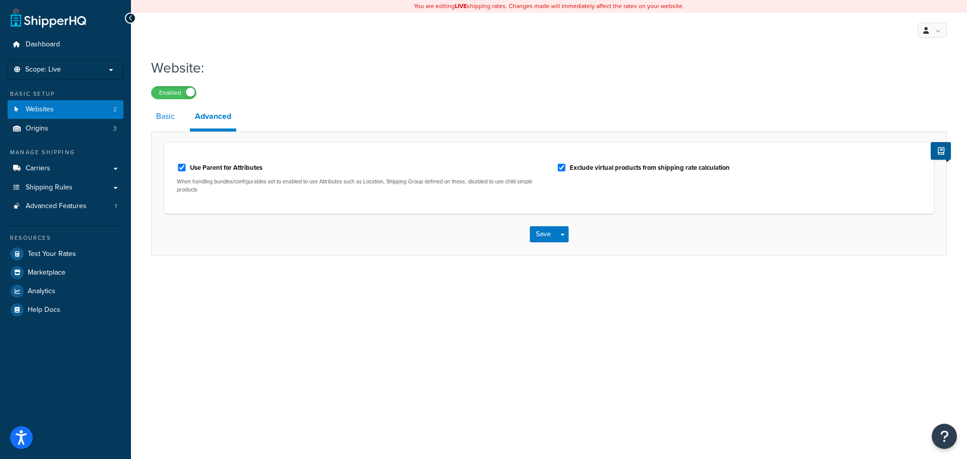
click at [158, 119] on link "Basic" at bounding box center [165, 116] width 29 height 24
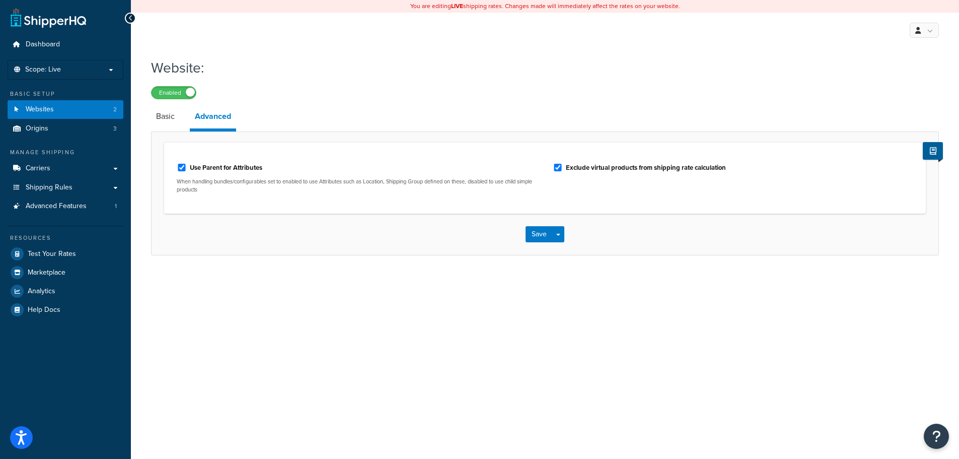
select select "169712"
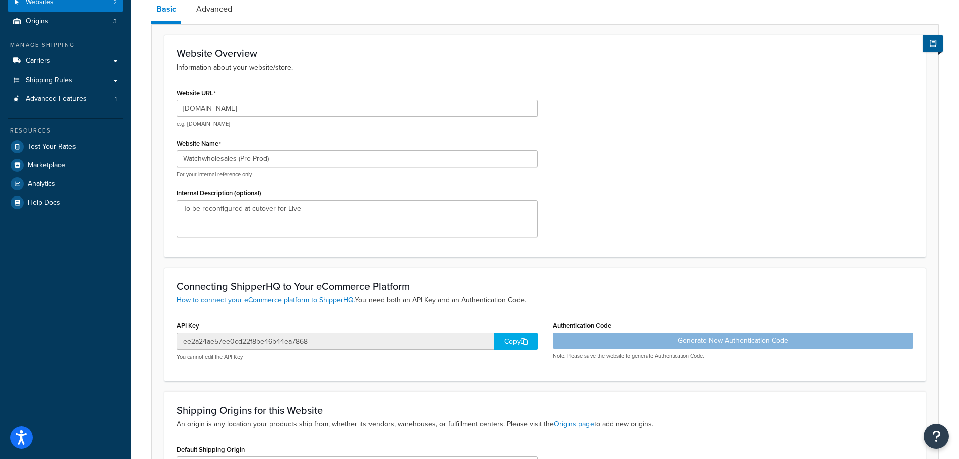
scroll to position [245, 0]
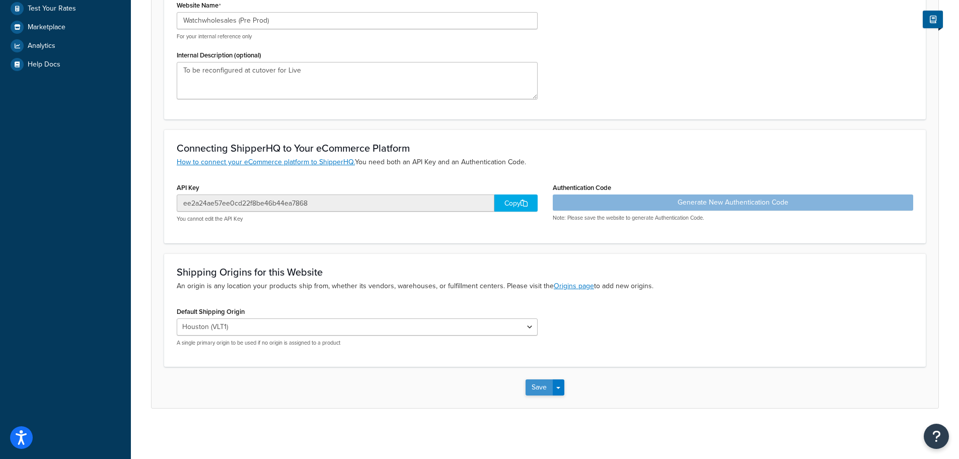
click at [540, 387] on button "Save" at bounding box center [539, 387] width 27 height 16
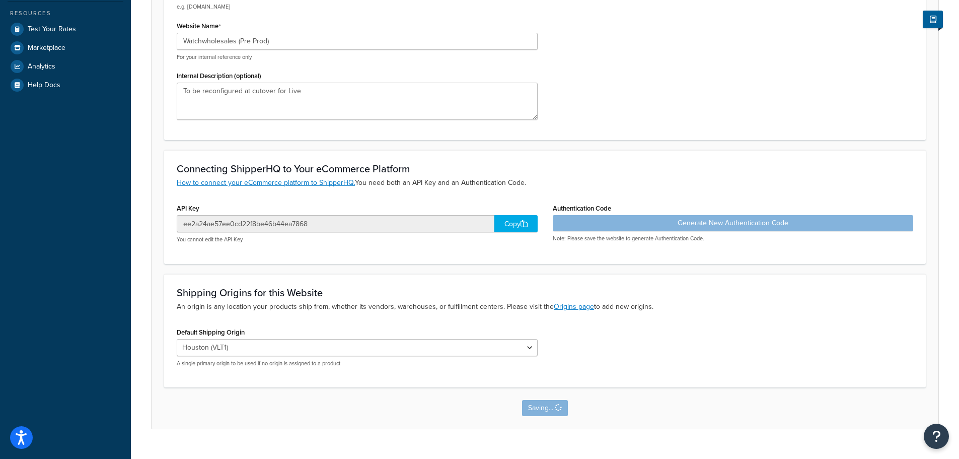
scroll to position [0, 0]
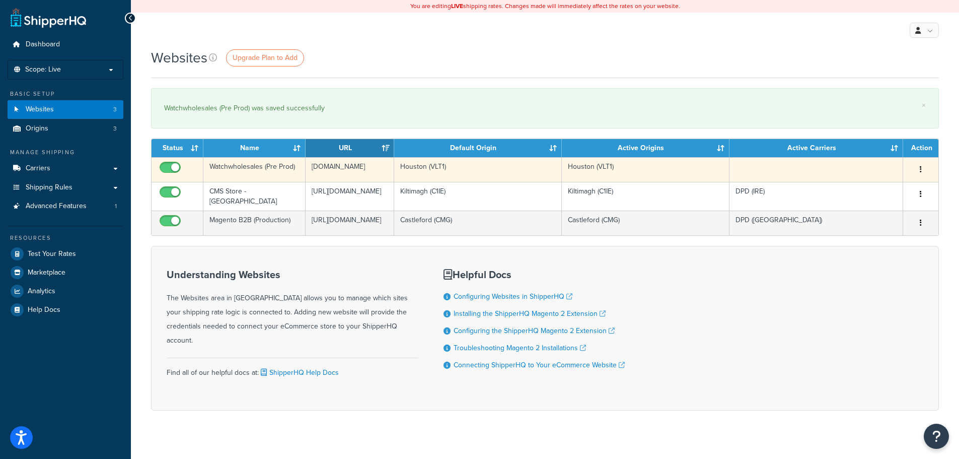
click at [920, 169] on icon "button" at bounding box center [921, 169] width 2 height 7
click at [893, 186] on link "Edit" at bounding box center [880, 189] width 80 height 21
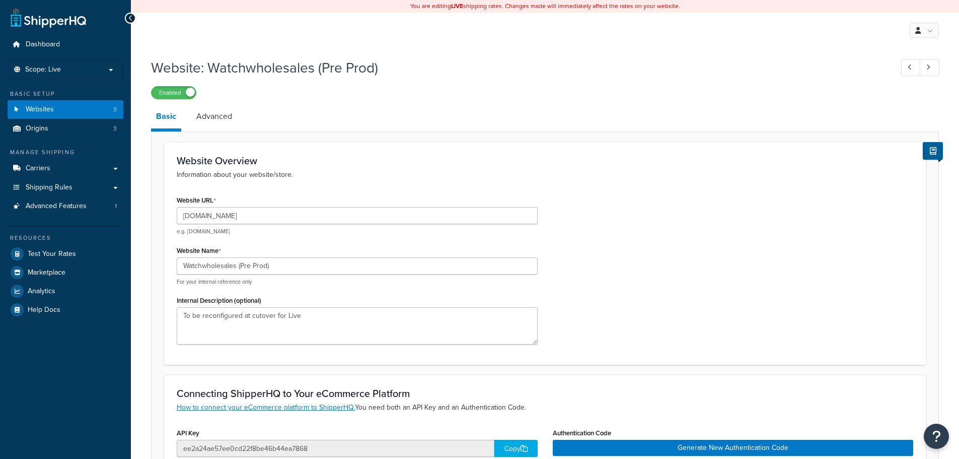
select select "169712"
click at [51, 173] on link "Carriers" at bounding box center [66, 168] width 116 height 19
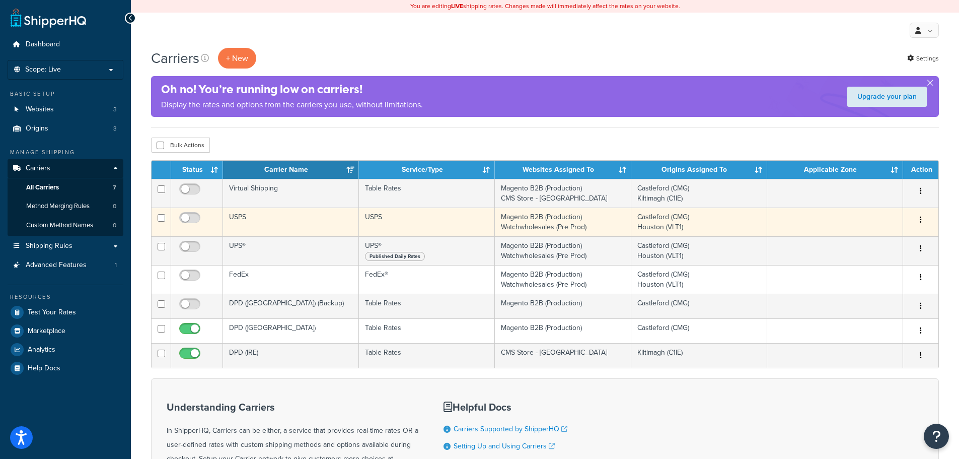
click at [922, 219] on button "button" at bounding box center [921, 220] width 14 height 16
click at [861, 238] on link "Edit" at bounding box center [880, 240] width 80 height 21
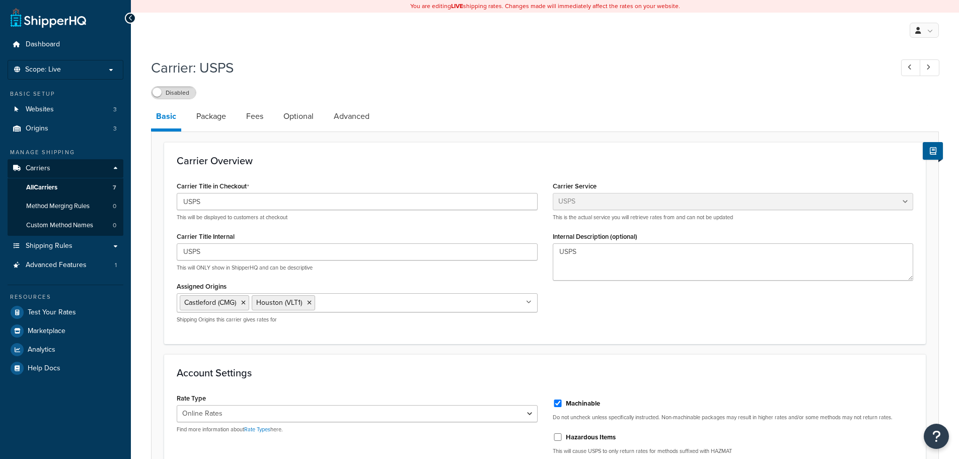
select select "usps"
select select "ONLINE"
click at [246, 304] on icon at bounding box center [243, 303] width 5 height 6
click at [584, 158] on h3 "Carrier Overview" at bounding box center [545, 160] width 737 height 11
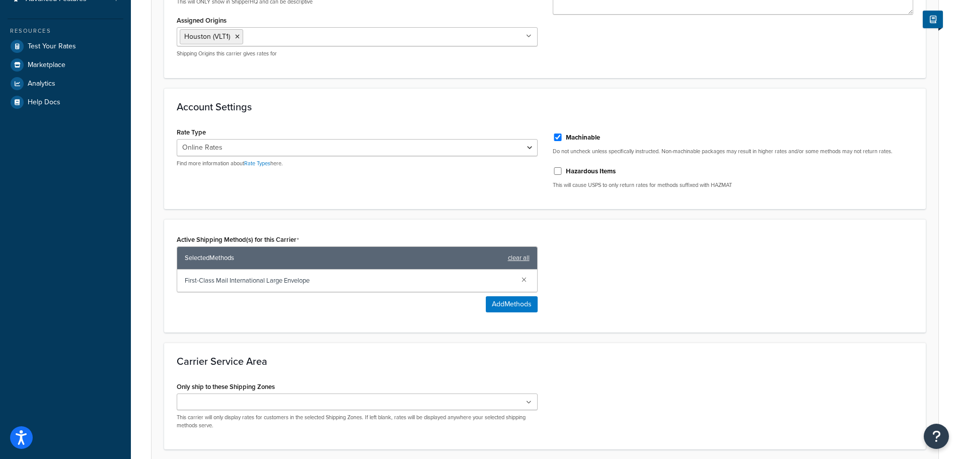
scroll to position [348, 0]
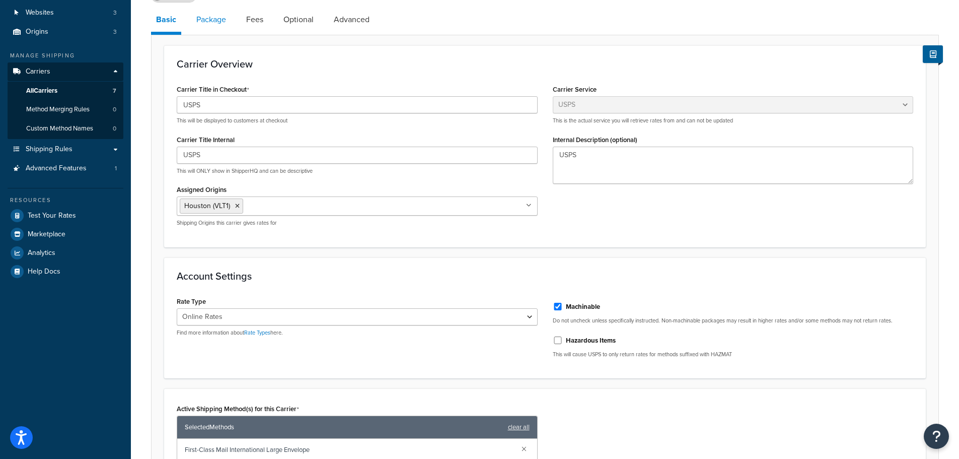
click at [205, 26] on link "Package" at bounding box center [211, 20] width 40 height 24
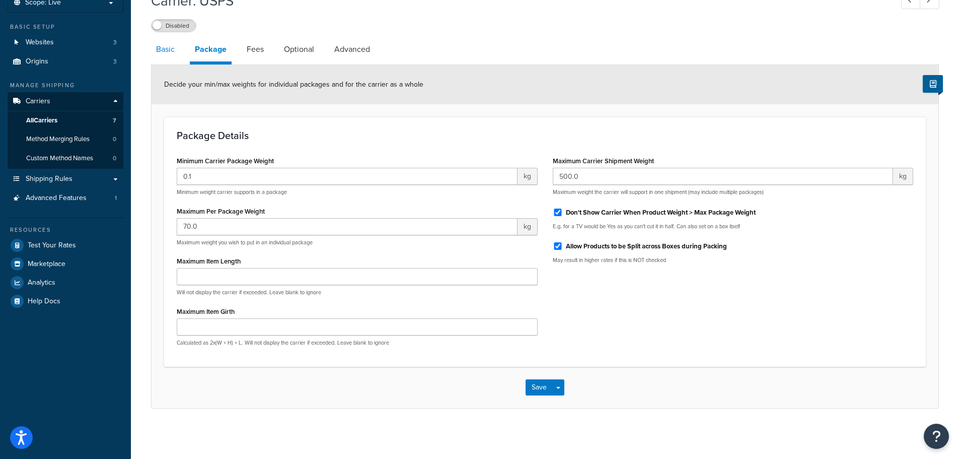
click at [167, 48] on link "Basic" at bounding box center [165, 49] width 29 height 24
select select "usps"
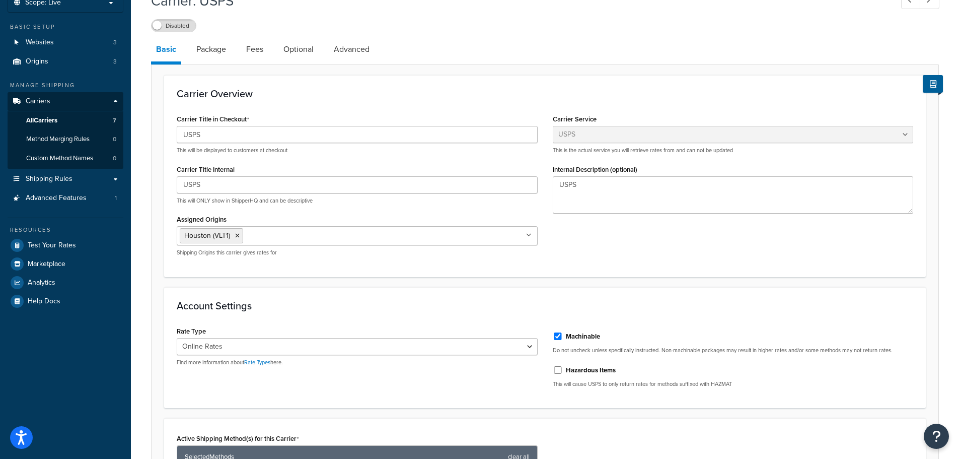
scroll to position [117, 0]
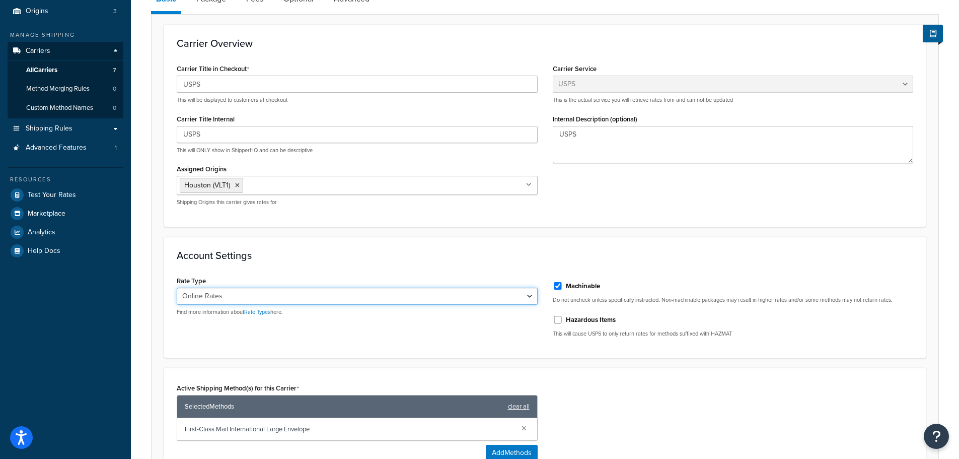
drag, startPoint x: 530, startPoint y: 296, endPoint x: 506, endPoint y: 295, distance: 24.2
click at [530, 296] on select "Retail Rates Online Rates Commercial Plus" at bounding box center [357, 296] width 361 height 17
select select "PLUS"
click at [177, 288] on select "Retail Rates Online Rates Commercial Plus" at bounding box center [357, 296] width 361 height 17
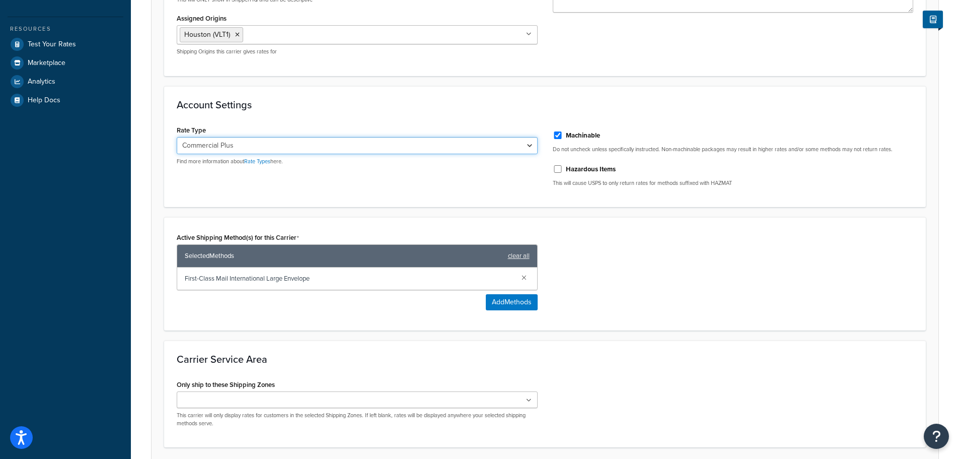
scroll to position [268, 0]
click at [524, 278] on link at bounding box center [524, 276] width 11 height 11
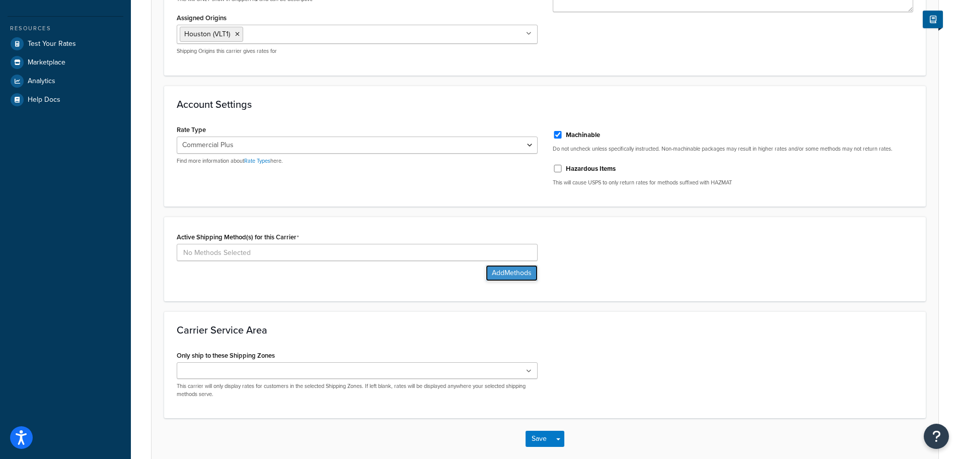
click at [504, 269] on button "Add Methods" at bounding box center [512, 273] width 52 height 16
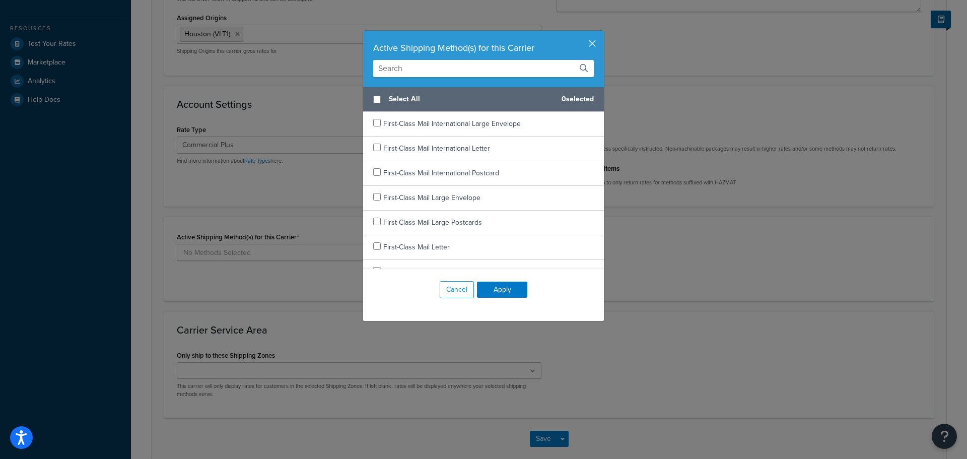
click at [447, 69] on input "text" at bounding box center [483, 68] width 221 height 17
type input "prior"
checkbox input "true"
click at [383, 120] on span "Priority Mail" at bounding box center [401, 123] width 36 height 11
click at [427, 62] on input "prior" at bounding box center [483, 68] width 221 height 17
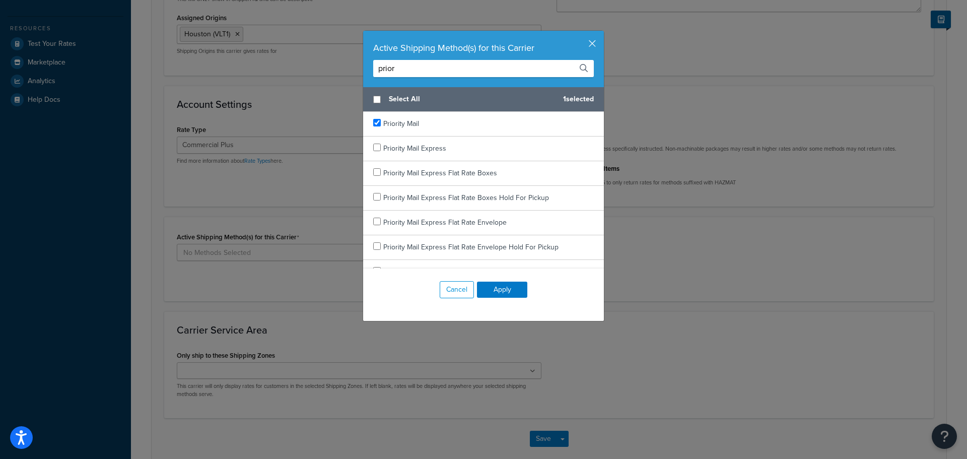
drag, startPoint x: 441, startPoint y: 63, endPoint x: 330, endPoint y: 62, distance: 110.8
click at [330, 62] on div "Active Shipping Method(s) for this Carrier prior Select All 1 selected Priority…" at bounding box center [483, 229] width 967 height 459
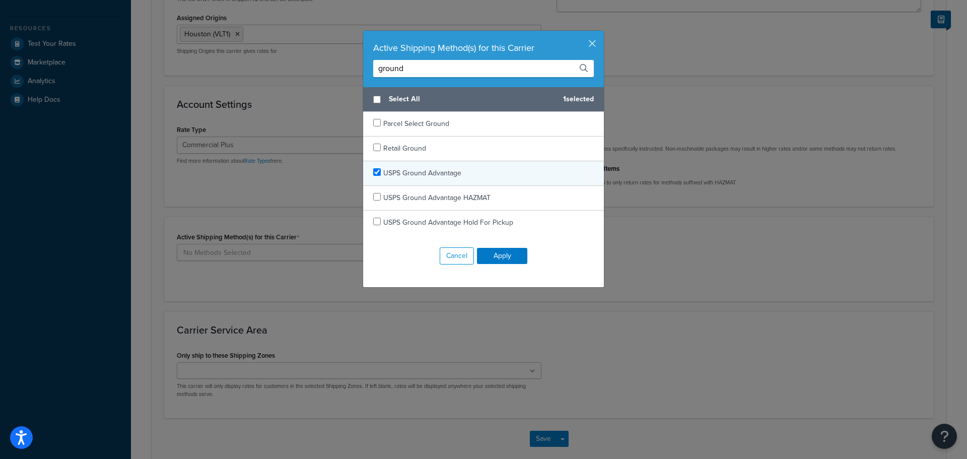
type input "ground"
click at [376, 172] on input "checkbox" at bounding box center [377, 172] width 8 height 8
checkbox input "true"
click at [503, 254] on button "Apply" at bounding box center [502, 256] width 50 height 16
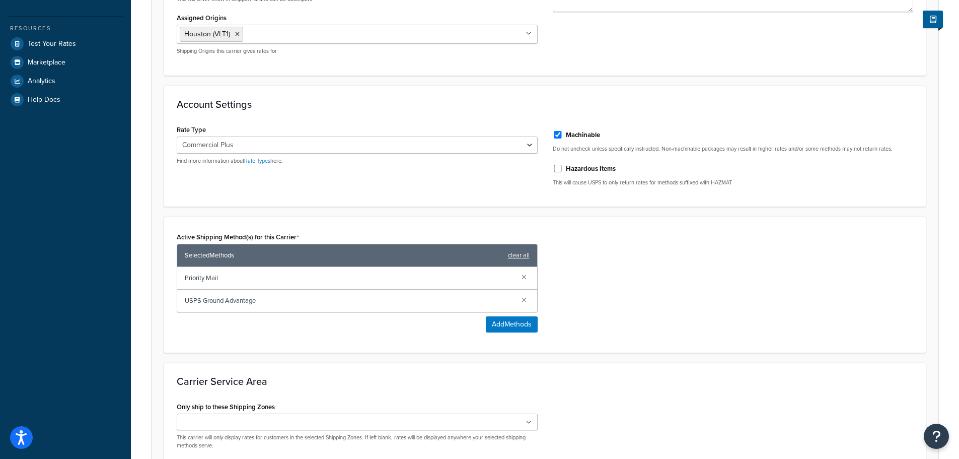
click at [677, 266] on div "Active Shipping Method(s) for this Carrier Selected Methods clear all Priority …" at bounding box center [545, 285] width 752 height 110
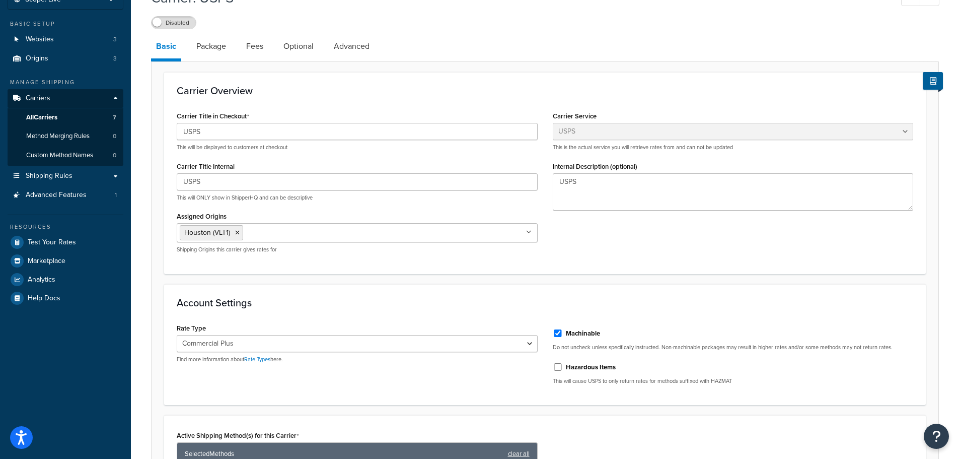
scroll to position [69, 0]
click at [207, 42] on link "Package" at bounding box center [211, 47] width 40 height 24
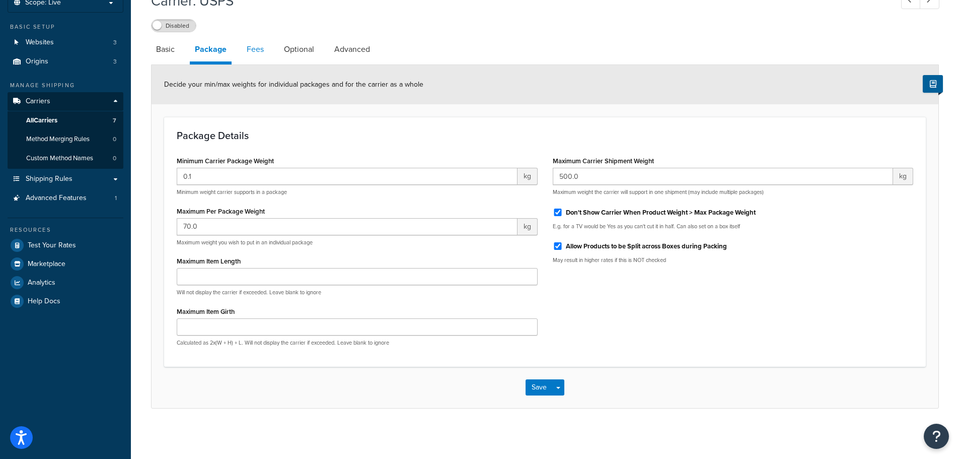
click at [263, 50] on link "Fees" at bounding box center [255, 49] width 27 height 24
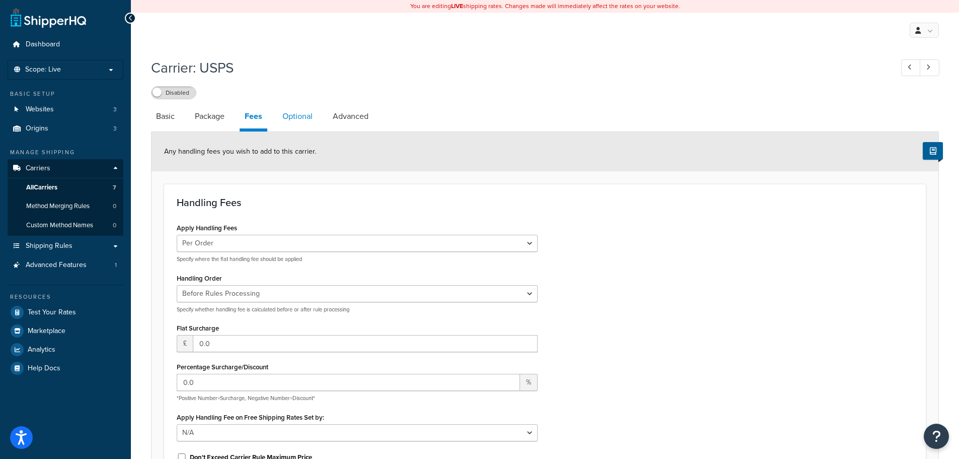
click at [308, 116] on link "Optional" at bounding box center [297, 116] width 40 height 24
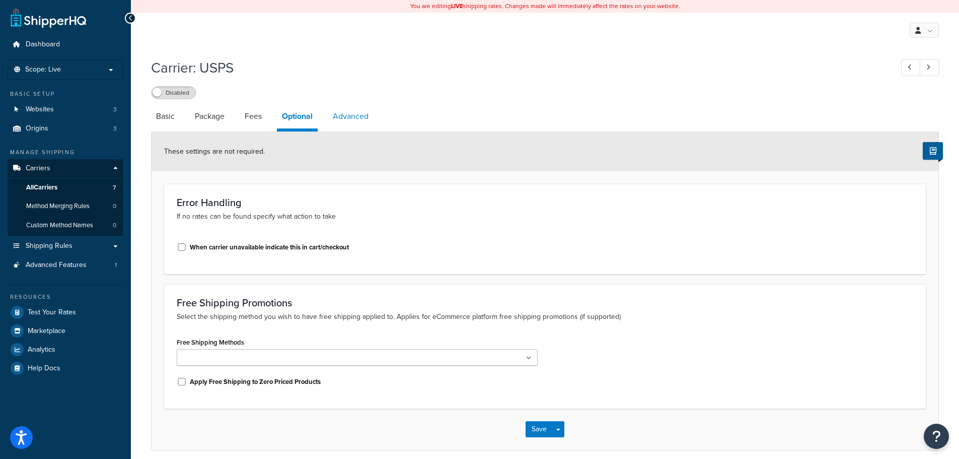
click at [367, 117] on link "Advanced" at bounding box center [351, 116] width 46 height 24
select select "false"
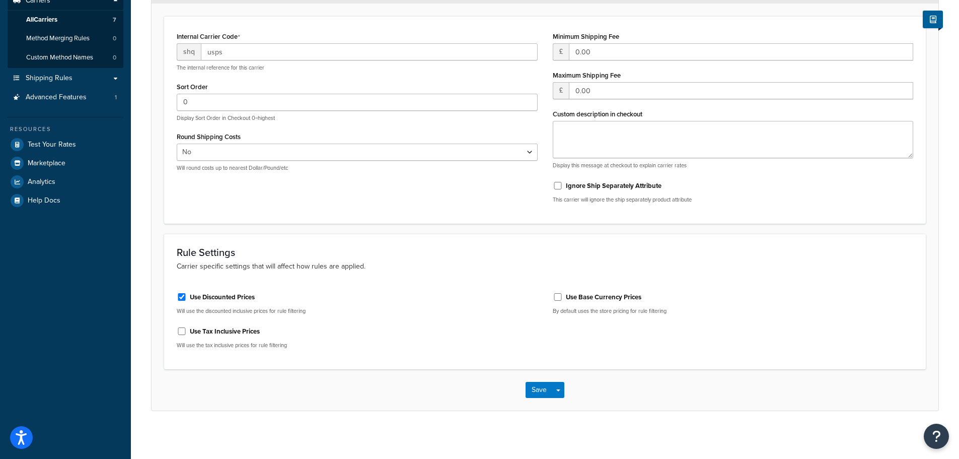
scroll to position [170, 0]
click at [534, 384] on button "Save" at bounding box center [539, 387] width 27 height 16
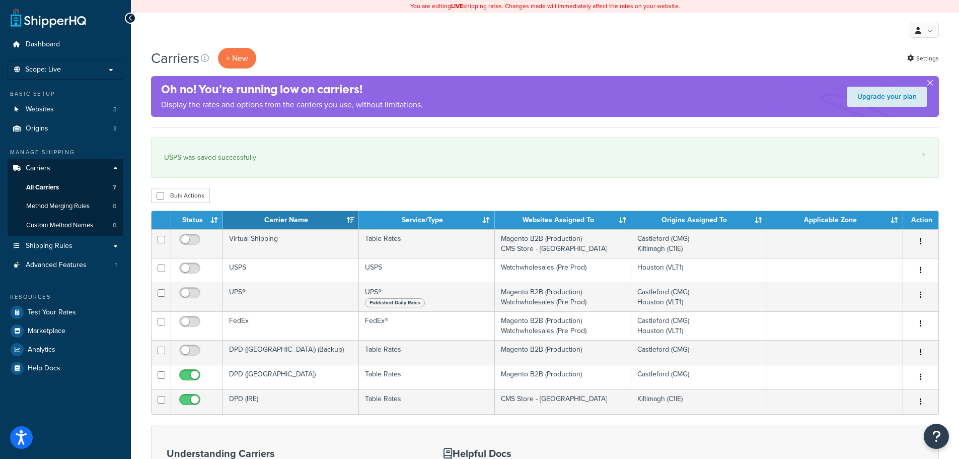
drag, startPoint x: 920, startPoint y: 295, endPoint x: 630, endPoint y: 144, distance: 327.0
click at [627, 144] on div "× USPS was saved successfully" at bounding box center [545, 157] width 788 height 40
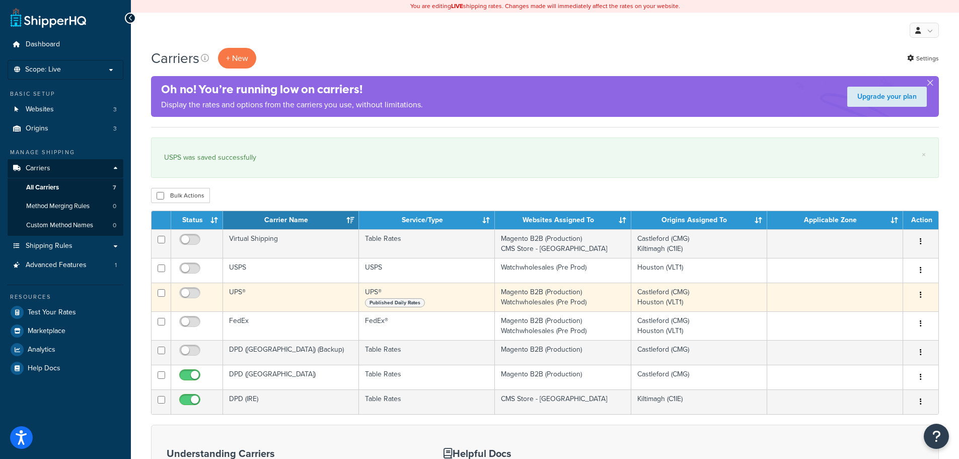
click at [921, 295] on icon "button" at bounding box center [921, 294] width 2 height 7
click at [880, 313] on link "Edit" at bounding box center [880, 315] width 80 height 21
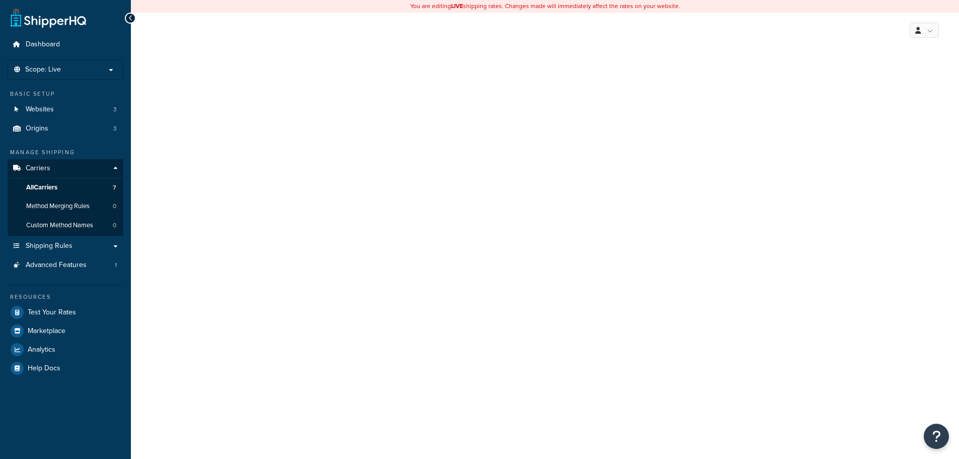
select select "ups"
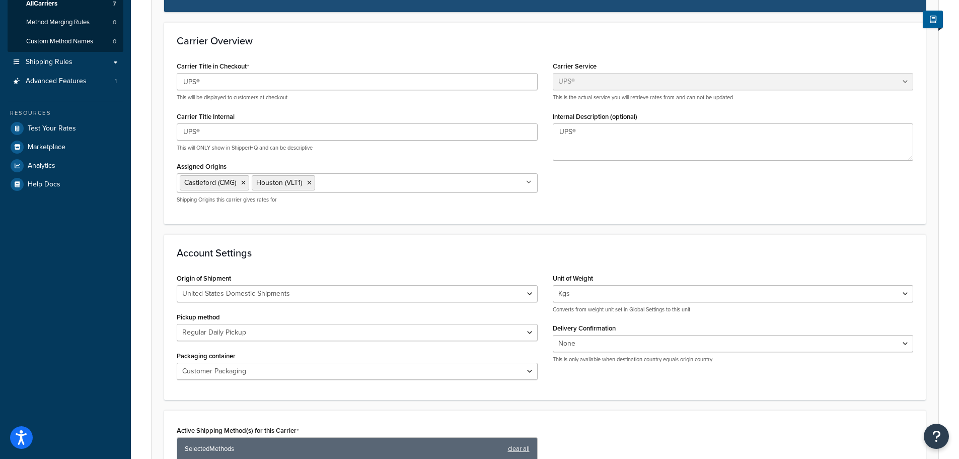
scroll to position [201, 0]
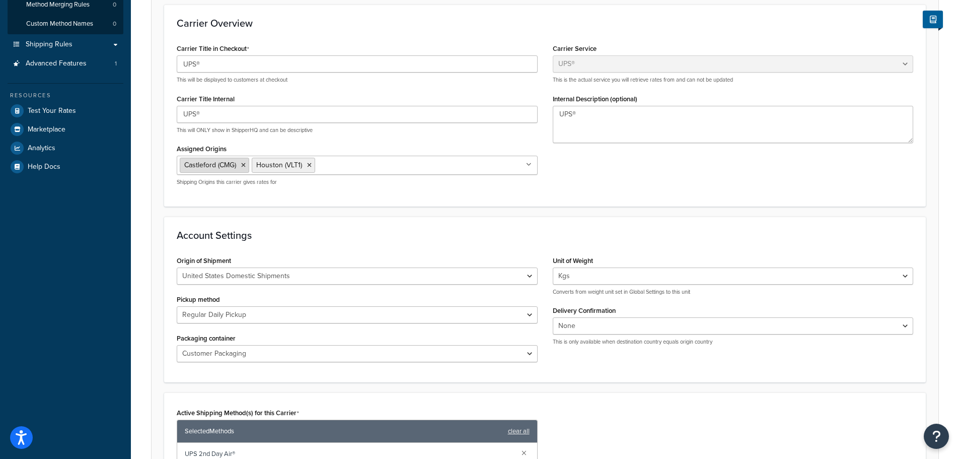
click at [245, 163] on icon at bounding box center [243, 165] width 5 height 6
click at [643, 187] on div "Carrier Title in Checkout UPS® This will be displayed to customers at checkout …" at bounding box center [545, 117] width 752 height 152
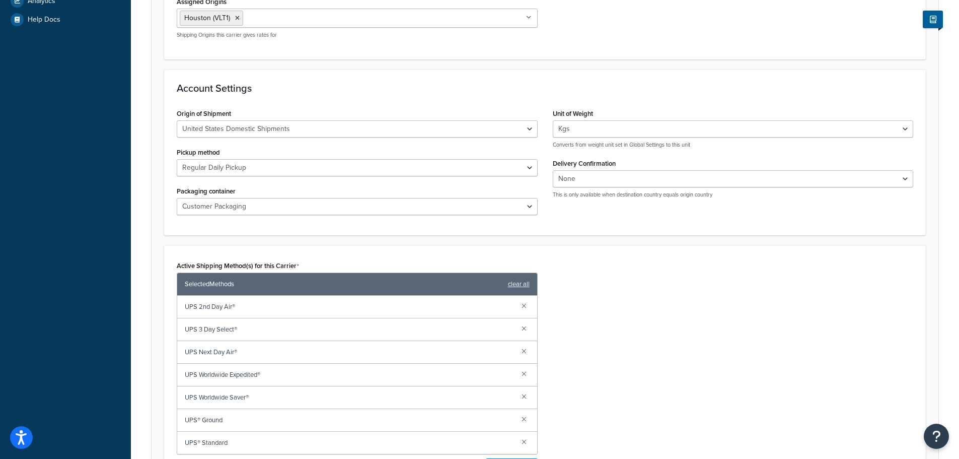
scroll to position [352, 0]
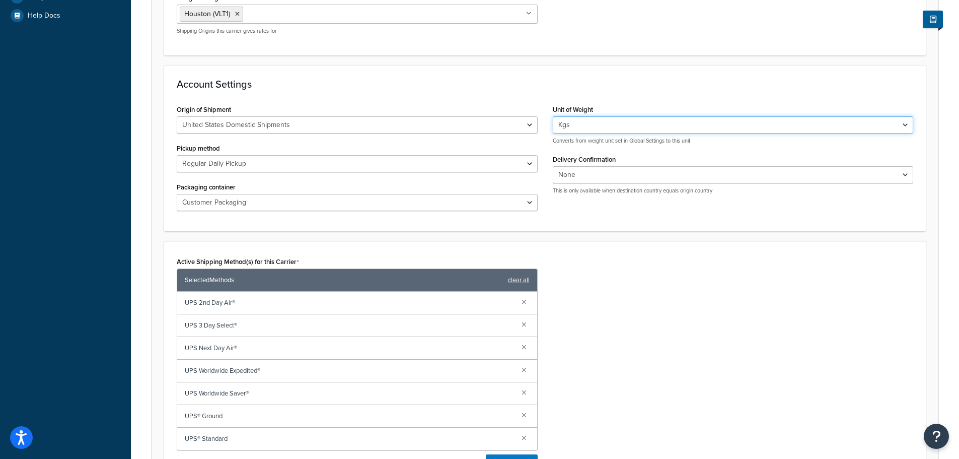
drag, startPoint x: 910, startPoint y: 125, endPoint x: 892, endPoint y: 125, distance: 18.1
click at [910, 125] on select "Lbs Kgs Convert LBS to KG" at bounding box center [733, 124] width 361 height 17
select select "lb"
click at [553, 116] on select "Lbs Kgs Convert LBS to KG" at bounding box center [733, 124] width 361 height 17
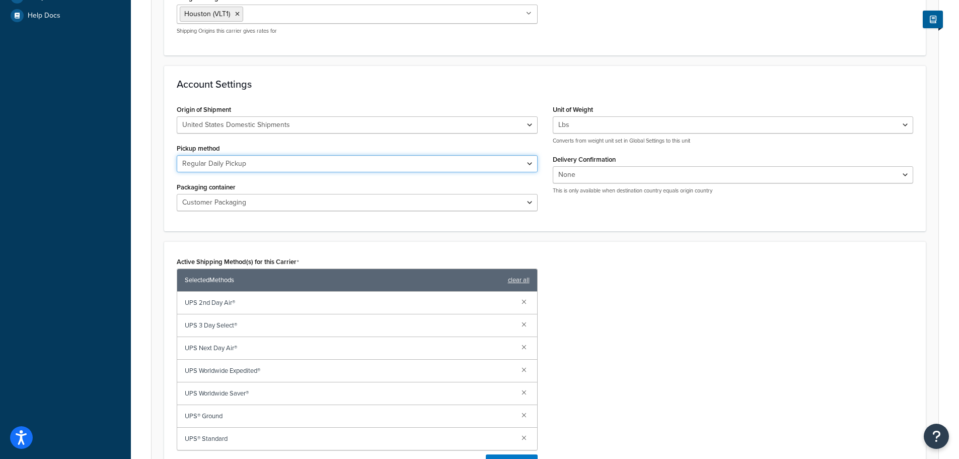
drag, startPoint x: 532, startPoint y: 164, endPoint x: 518, endPoint y: 164, distance: 14.6
click at [532, 164] on select "Regular Daily Pickup Customer Counter One Time Pickup On Call Air Letter Center…" at bounding box center [357, 163] width 361 height 17
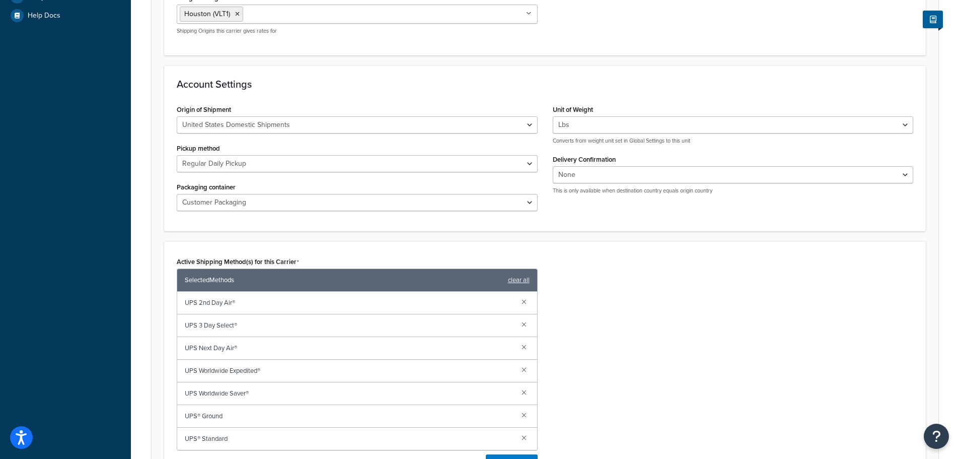
click at [656, 252] on div "Active Shipping Method(s) for this Carrier Selected Methods clear all UPS 2nd D…" at bounding box center [545, 365] width 762 height 249
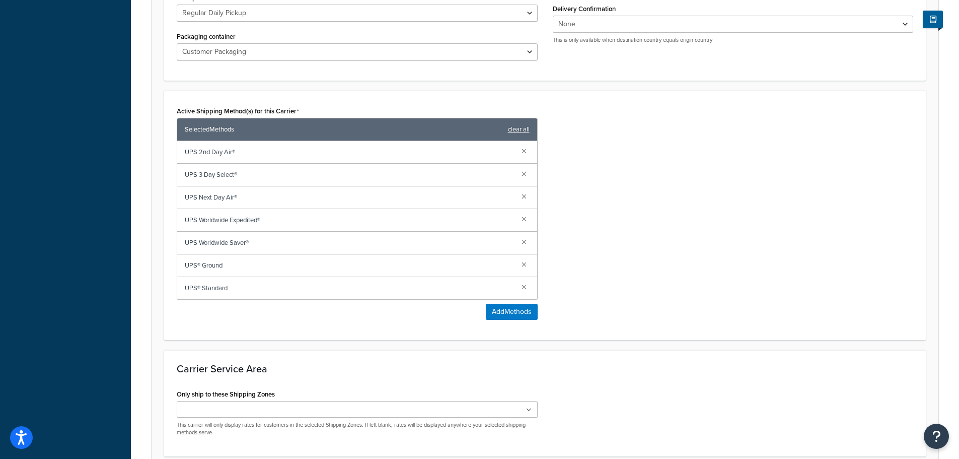
scroll to position [504, 0]
click at [525, 128] on link "clear all" at bounding box center [519, 129] width 22 height 14
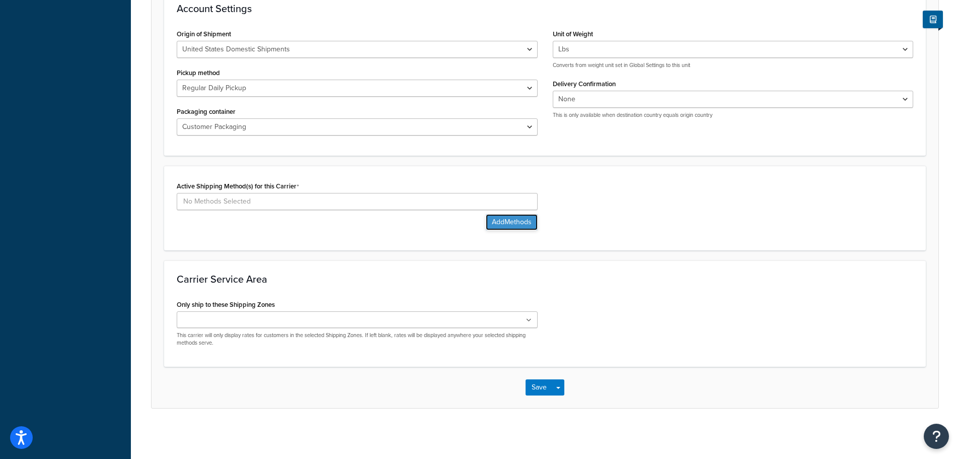
click at [502, 217] on button "Add Methods" at bounding box center [512, 222] width 52 height 16
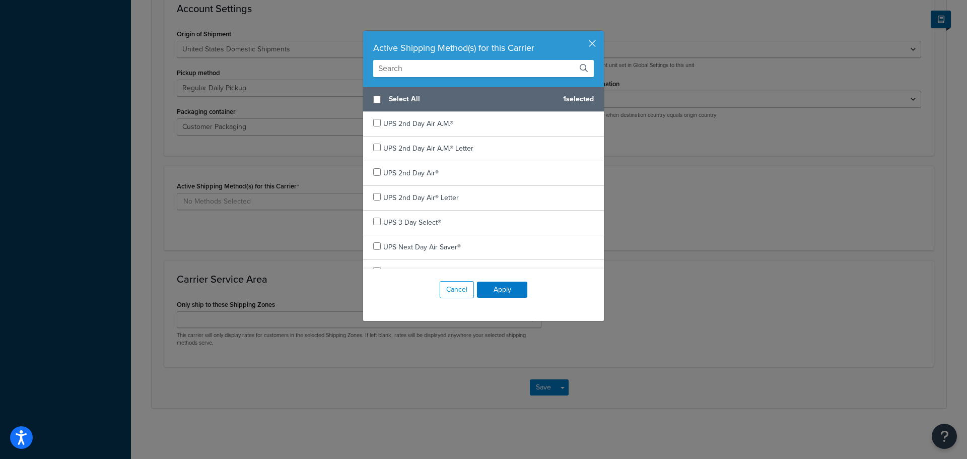
click at [439, 70] on input "text" at bounding box center [483, 68] width 221 height 17
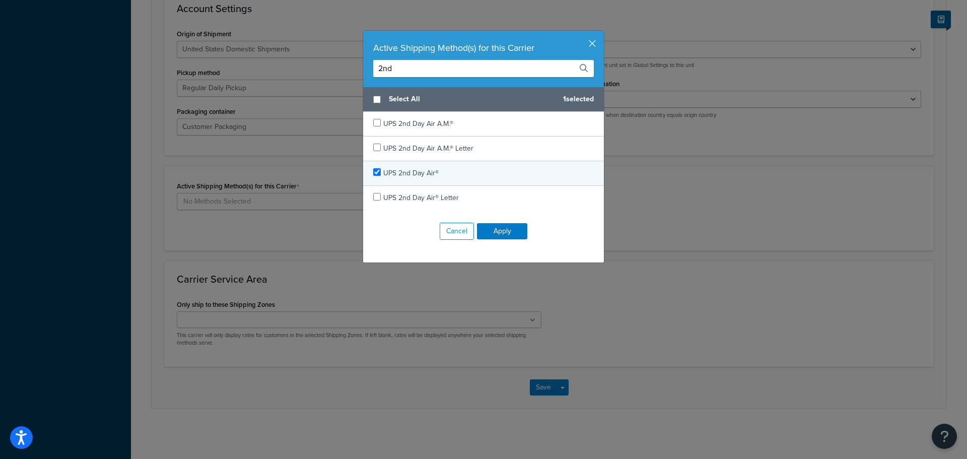
type input "2nd"
click at [373, 172] on input "checkbox" at bounding box center [377, 172] width 8 height 8
checkbox input "true"
drag, startPoint x: 409, startPoint y: 66, endPoint x: 341, endPoint y: 62, distance: 67.6
click at [341, 62] on div "Active Shipping Method(s) for this Carrier 2nd Select All 2 selected UPS 2nd Da…" at bounding box center [483, 229] width 967 height 459
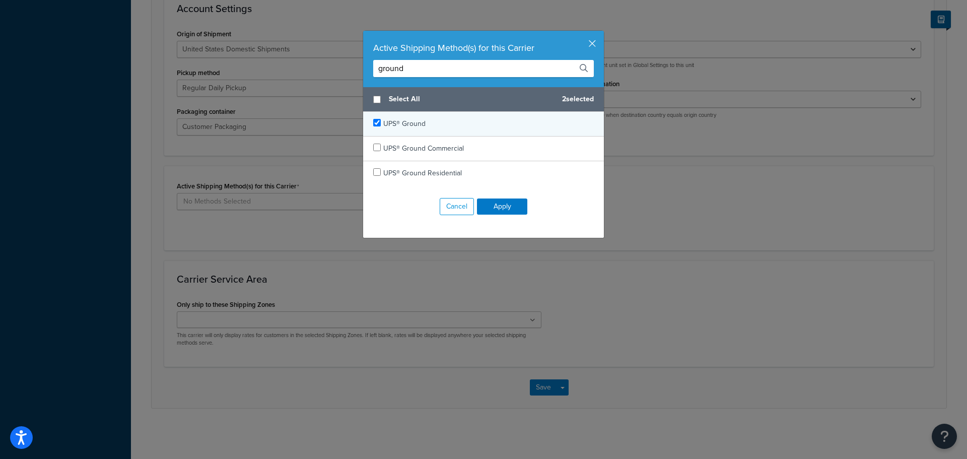
type input "ground"
click at [373, 120] on input "checkbox" at bounding box center [377, 123] width 8 height 8
checkbox input "true"
click at [498, 203] on button "Apply" at bounding box center [502, 206] width 50 height 16
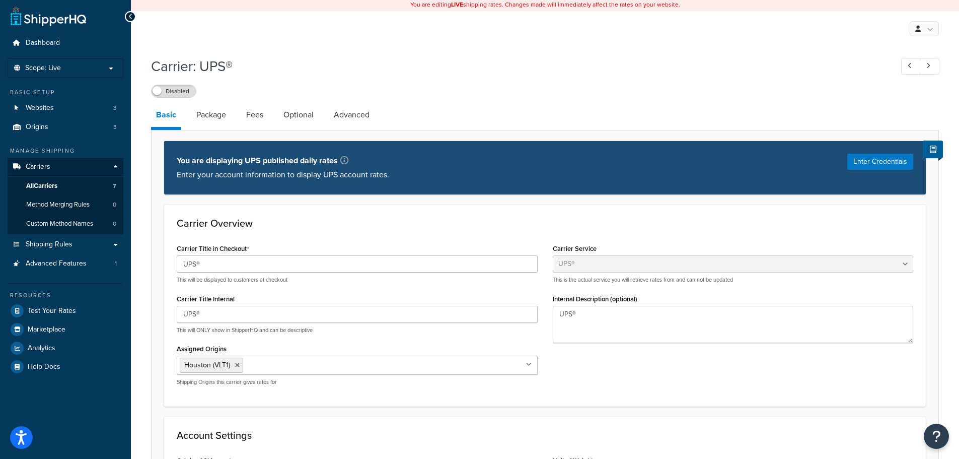
scroll to position [0, 0]
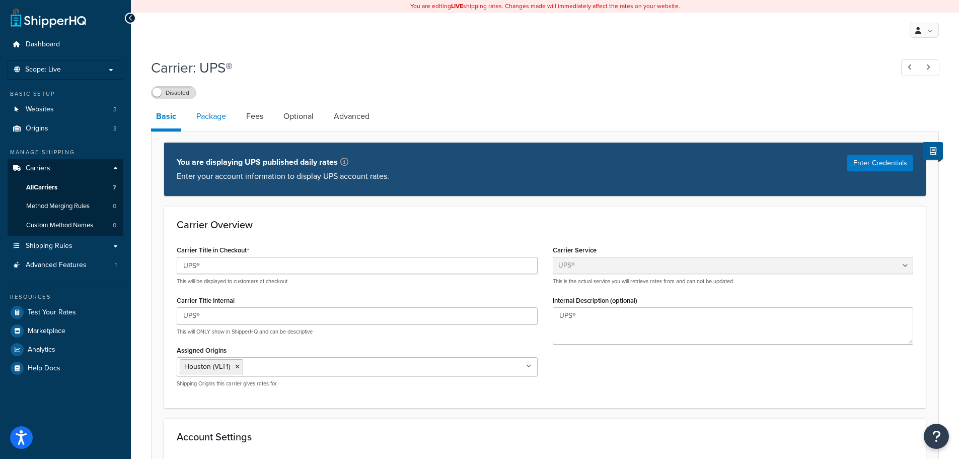
click at [228, 118] on link "Package" at bounding box center [211, 116] width 40 height 24
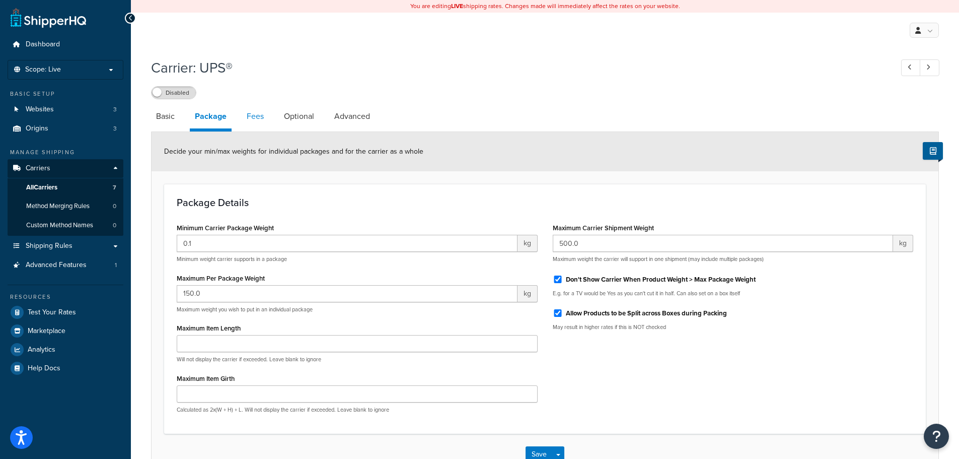
click at [259, 118] on link "Fees" at bounding box center [255, 116] width 27 height 24
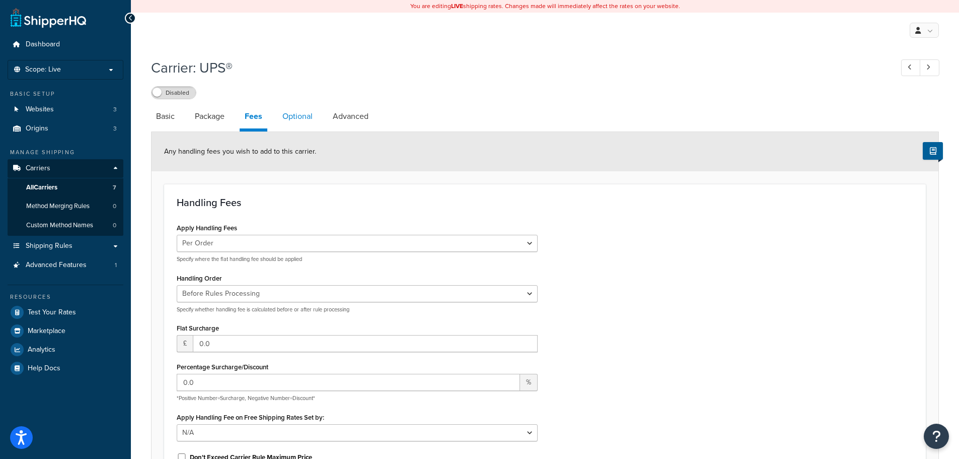
click at [308, 117] on link "Optional" at bounding box center [297, 116] width 40 height 24
select select "business"
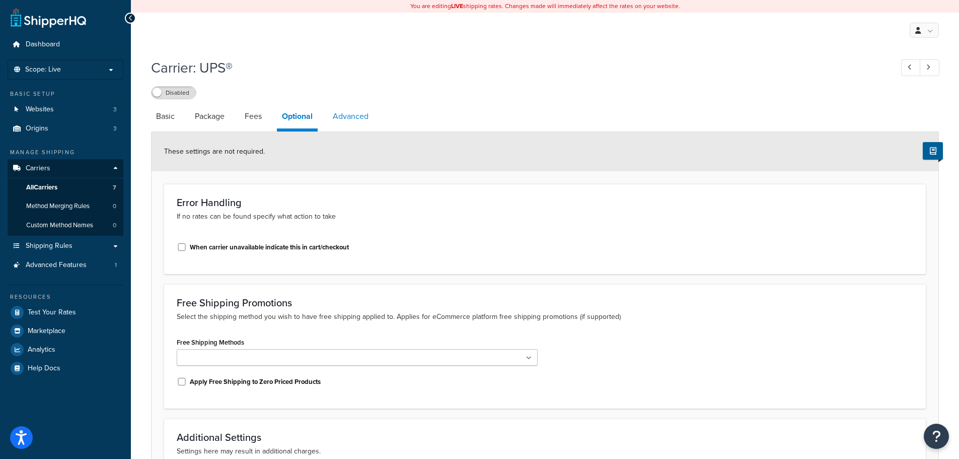
click at [351, 114] on link "Advanced" at bounding box center [351, 116] width 46 height 24
select select "false"
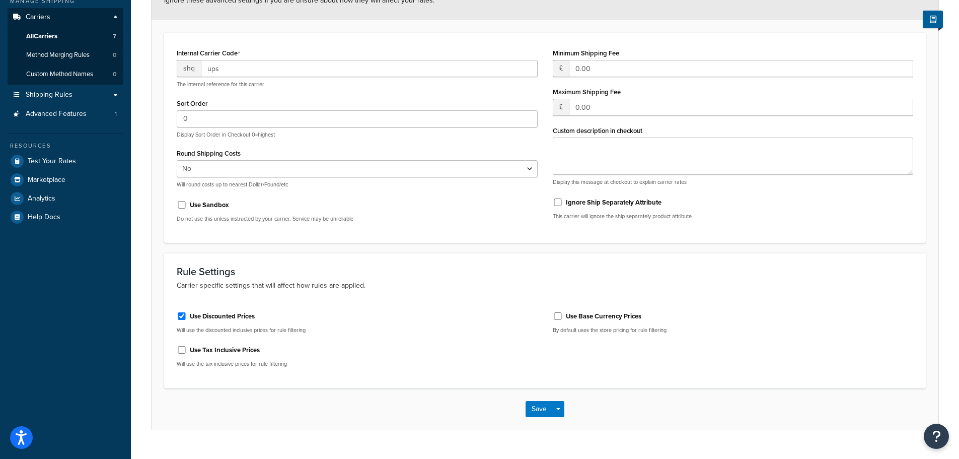
scroll to position [173, 0]
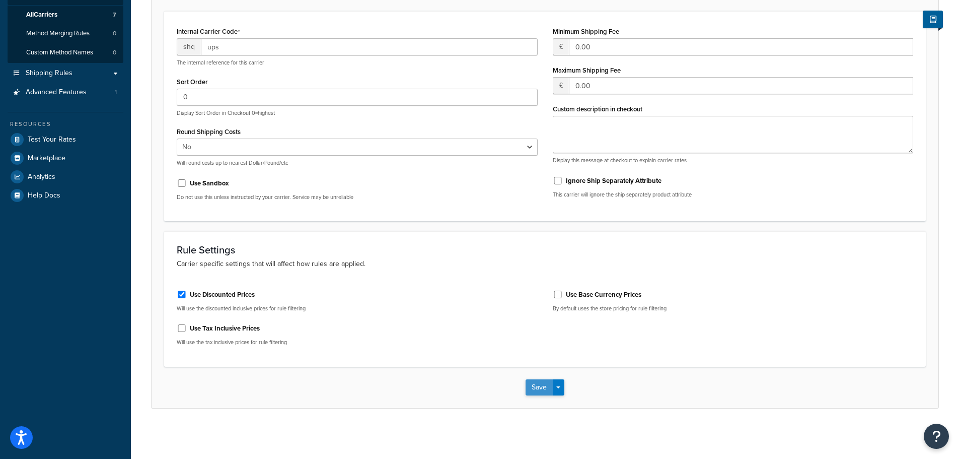
click at [536, 382] on button "Save" at bounding box center [539, 387] width 27 height 16
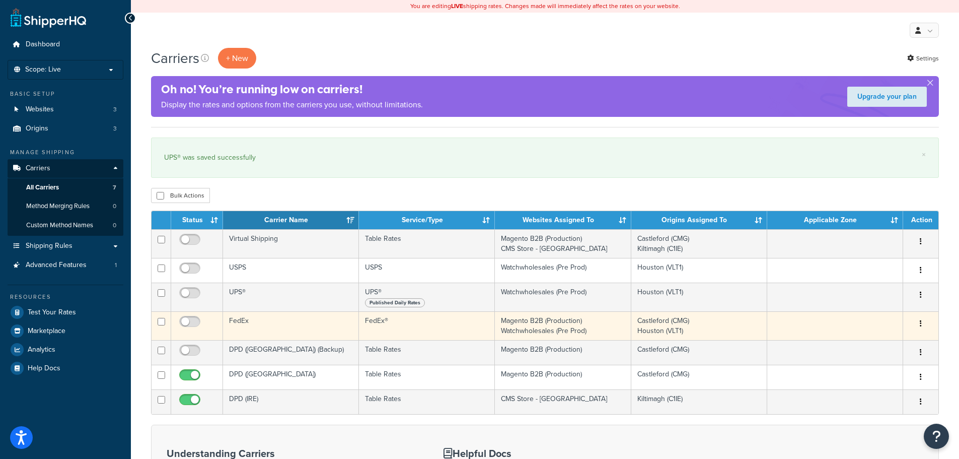
click at [921, 323] on icon "button" at bounding box center [921, 323] width 2 height 7
click at [877, 342] on link "Edit" at bounding box center [880, 343] width 80 height 21
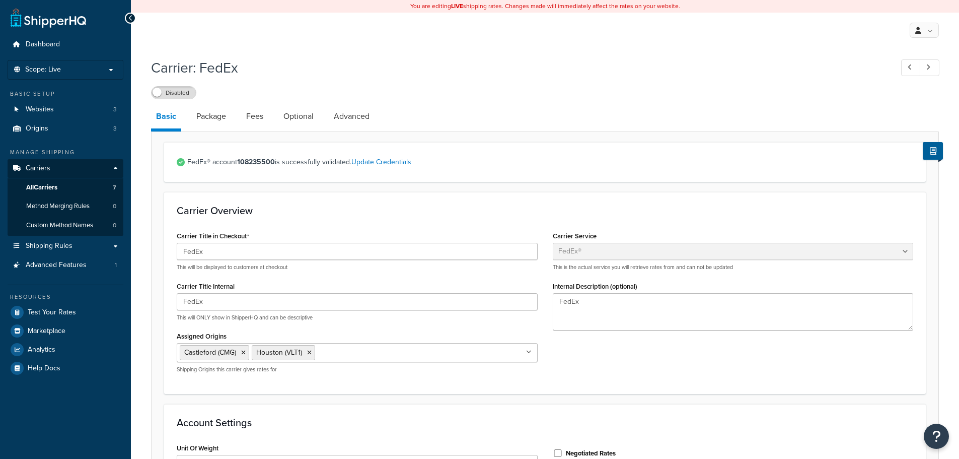
select select "fedEx"
select select "kg"
select select "REGULAR_PICKUP"
select select "YOUR_PACKAGING"
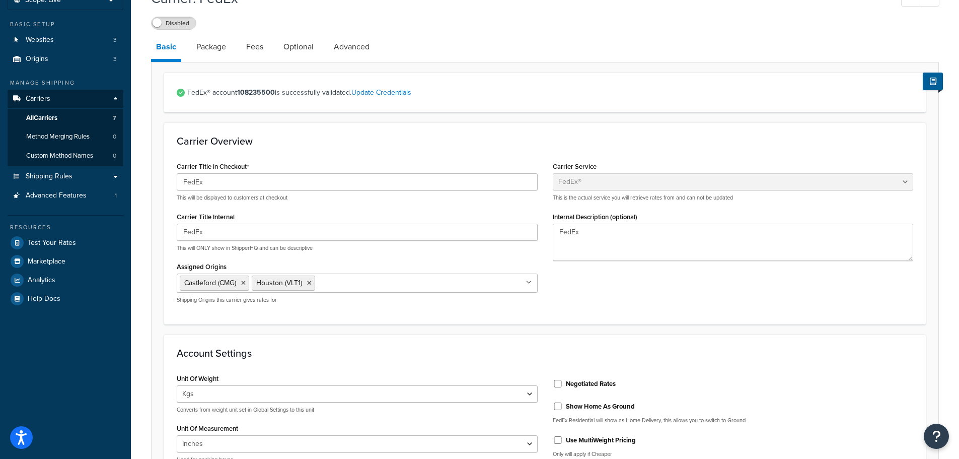
scroll to position [101, 0]
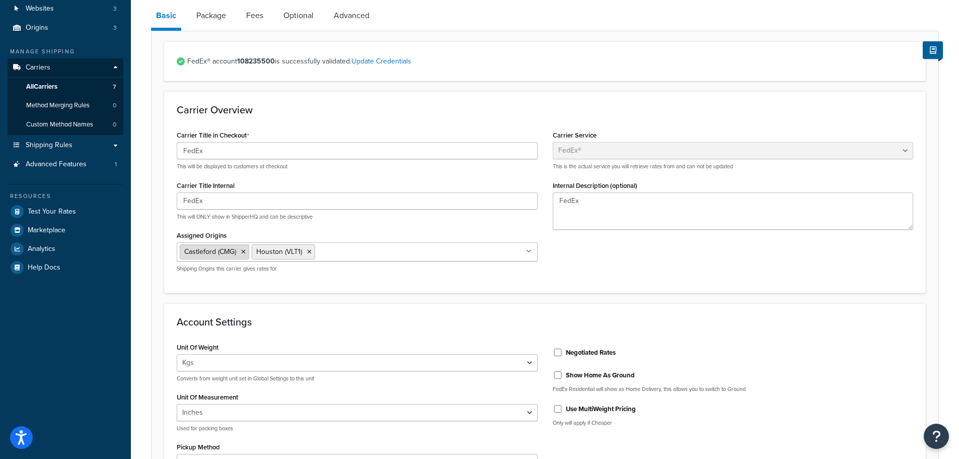
click at [244, 252] on icon at bounding box center [243, 252] width 5 height 6
click at [645, 255] on div "Carrier Title in Checkout FedEx This will be displayed to customers at checkout…" at bounding box center [545, 204] width 752 height 152
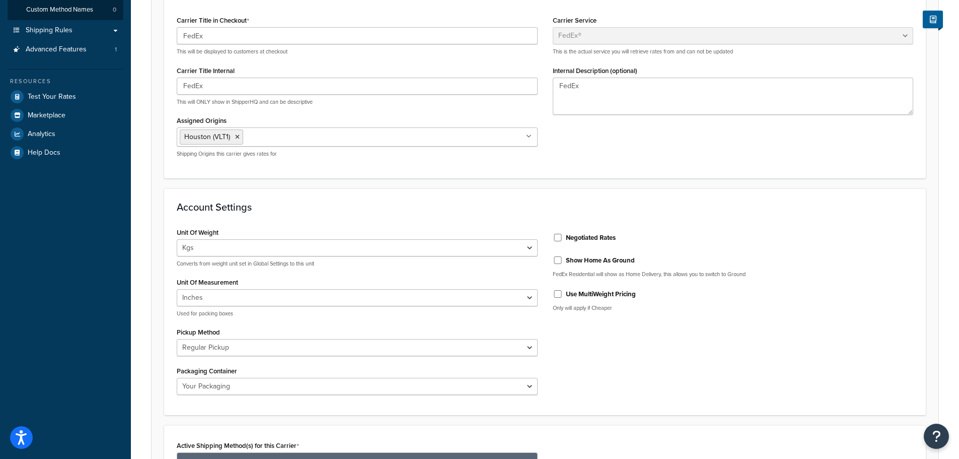
scroll to position [252, 0]
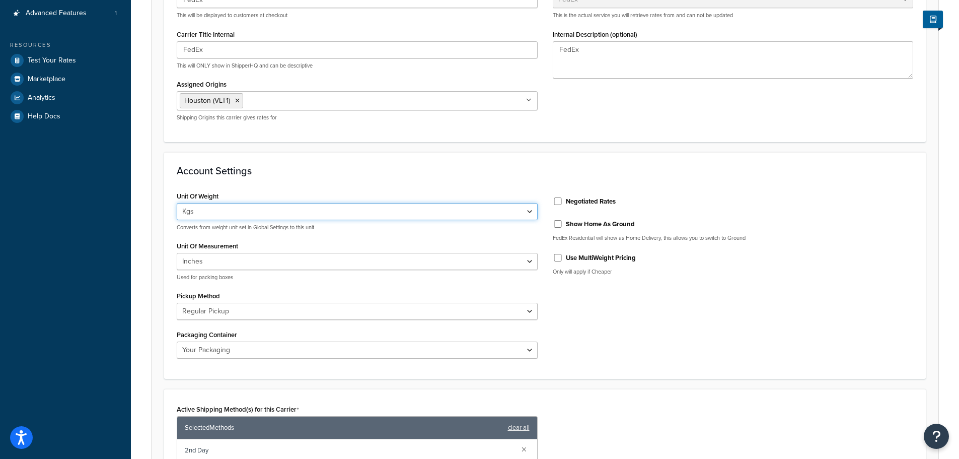
click at [527, 211] on select "Lbs Kgs Convert LBS to KG" at bounding box center [357, 211] width 361 height 17
select select "lb"
click at [177, 203] on select "Lbs Kgs Convert LBS to KG" at bounding box center [357, 211] width 361 height 17
click at [697, 182] on div "Account Settings Unit Of Weight Lbs Kgs Convert LBS to KG Converts from weight …" at bounding box center [545, 265] width 762 height 227
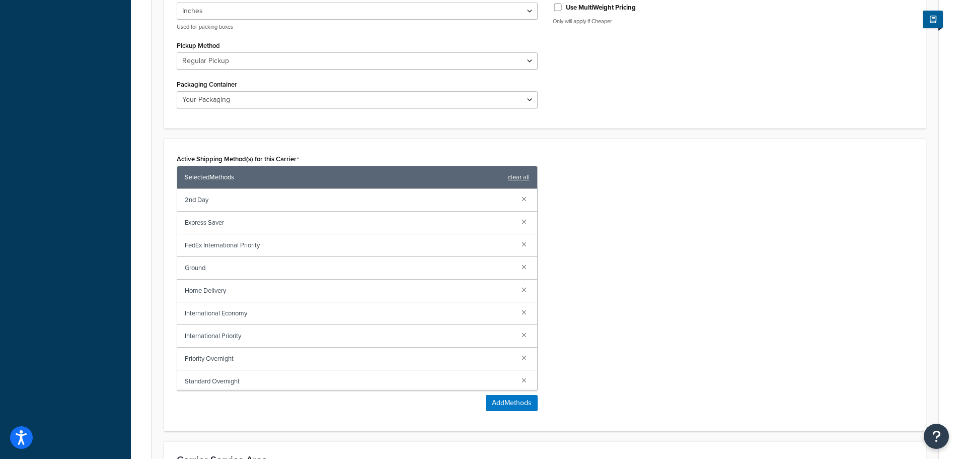
scroll to position [504, 0]
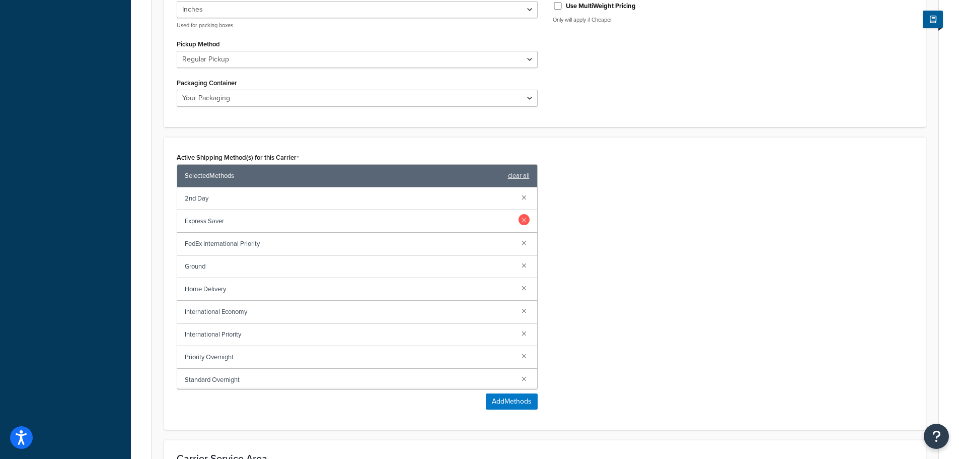
click at [520, 221] on link at bounding box center [524, 219] width 11 height 11
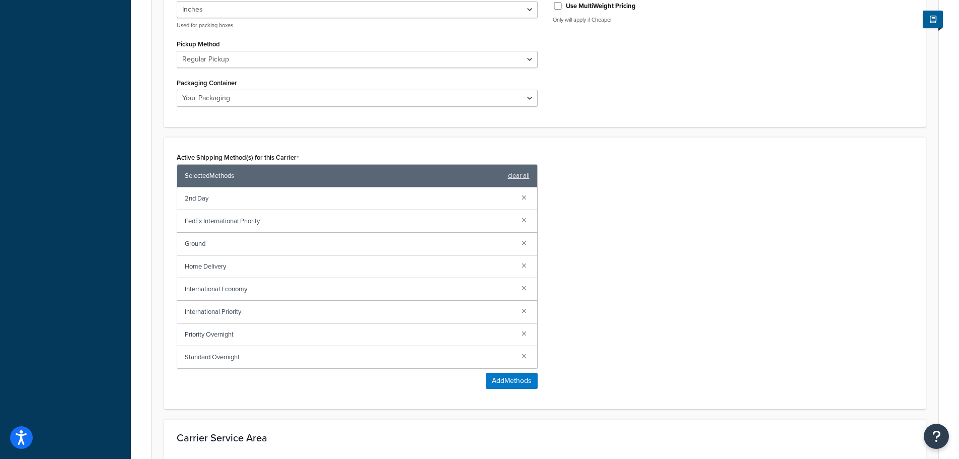
click at [520, 221] on link at bounding box center [524, 219] width 11 height 11
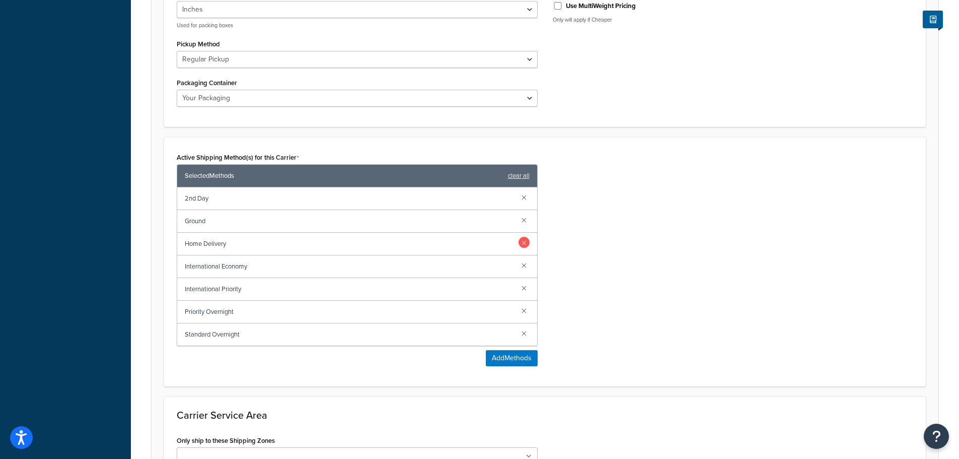
click at [521, 245] on link at bounding box center [524, 242] width 11 height 11
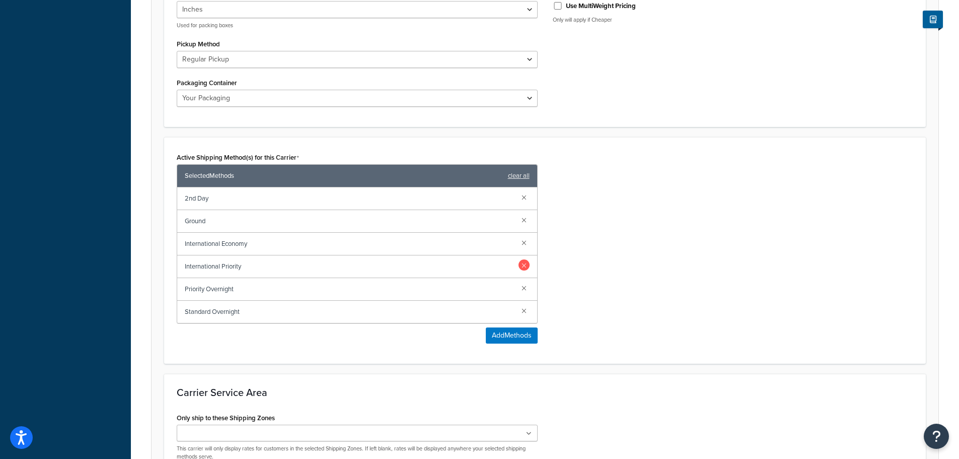
click at [522, 245] on link at bounding box center [524, 242] width 11 height 11
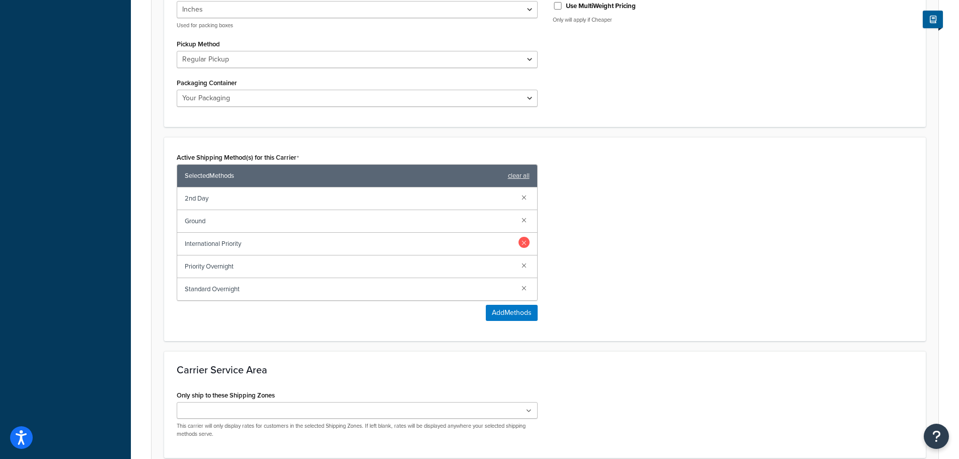
click at [523, 244] on link at bounding box center [524, 242] width 11 height 11
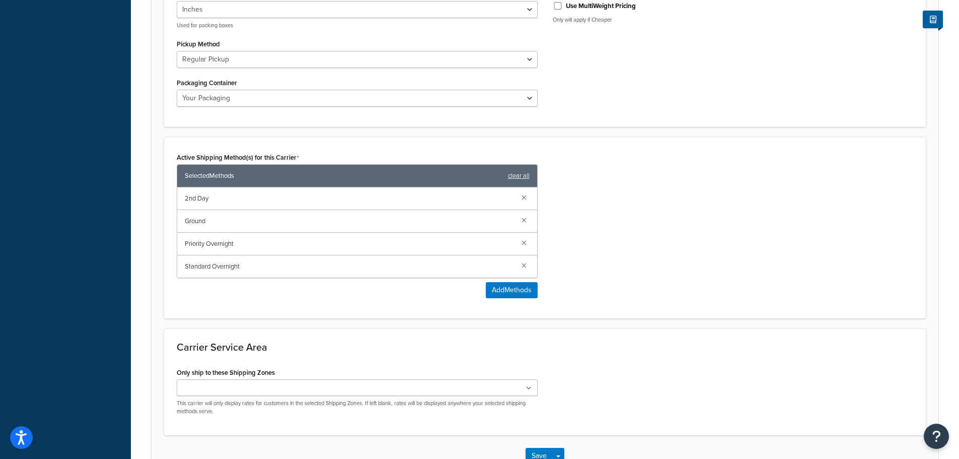
click at [523, 244] on link at bounding box center [524, 242] width 11 height 11
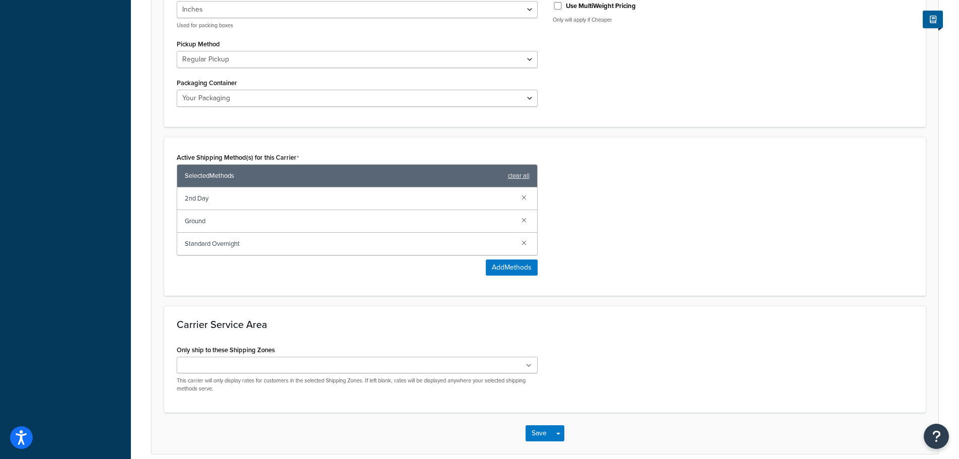
click at [523, 244] on link at bounding box center [524, 242] width 11 height 11
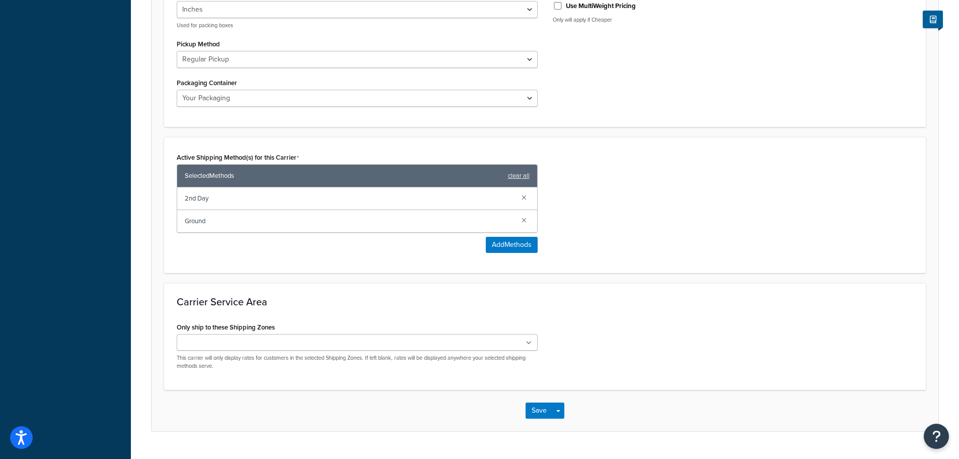
click at [714, 243] on div "Active Shipping Method(s) for this Carrier Selected Methods clear all 2nd Day G…" at bounding box center [545, 205] width 752 height 110
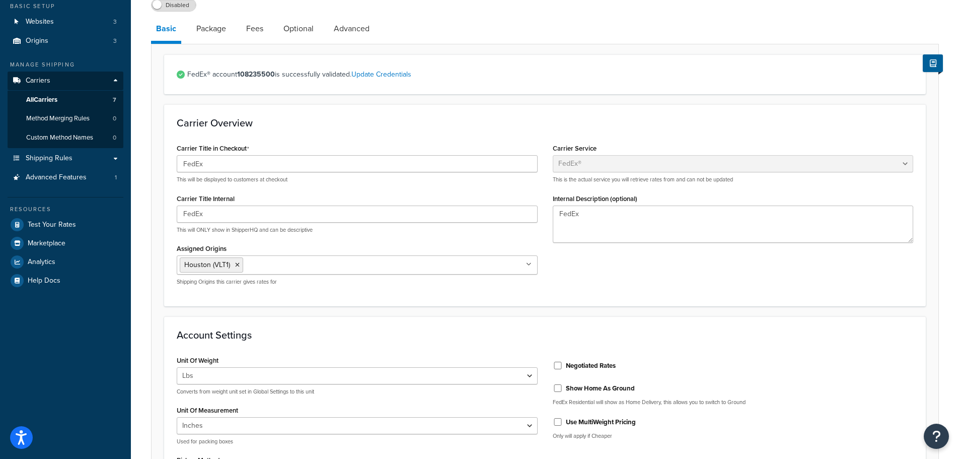
scroll to position [0, 0]
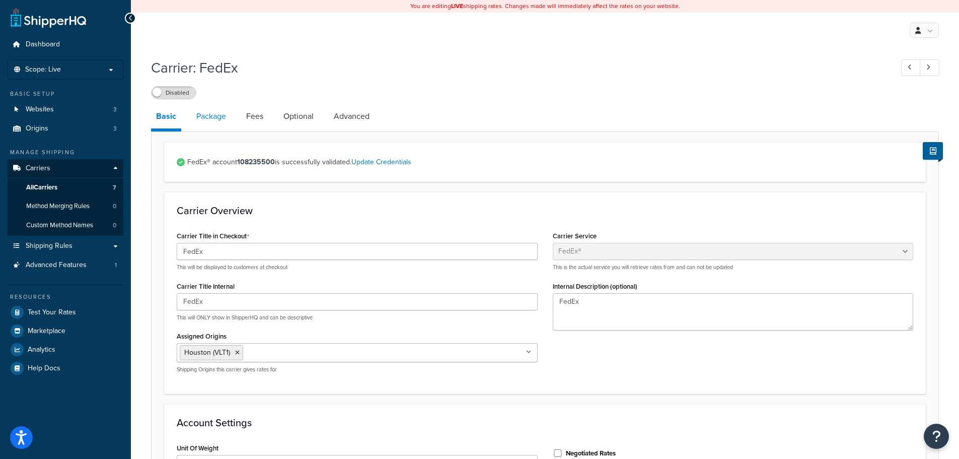
click at [220, 119] on link "Package" at bounding box center [211, 116] width 40 height 24
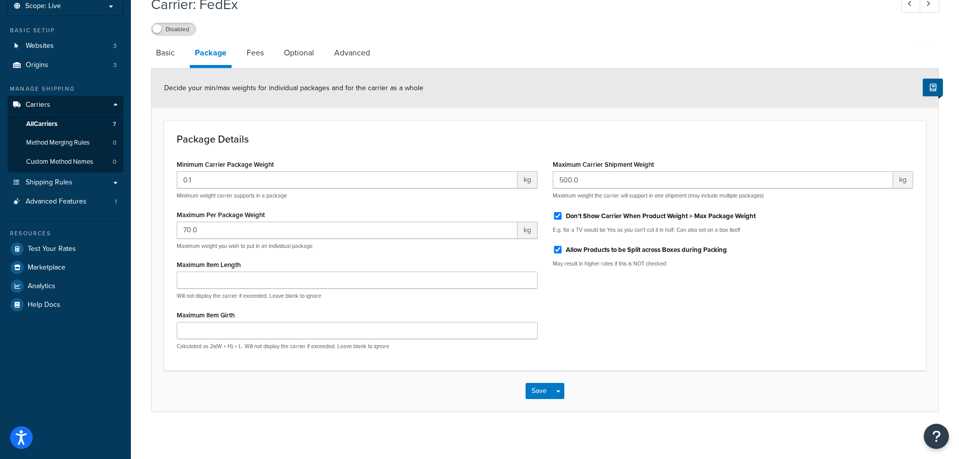
scroll to position [67, 0]
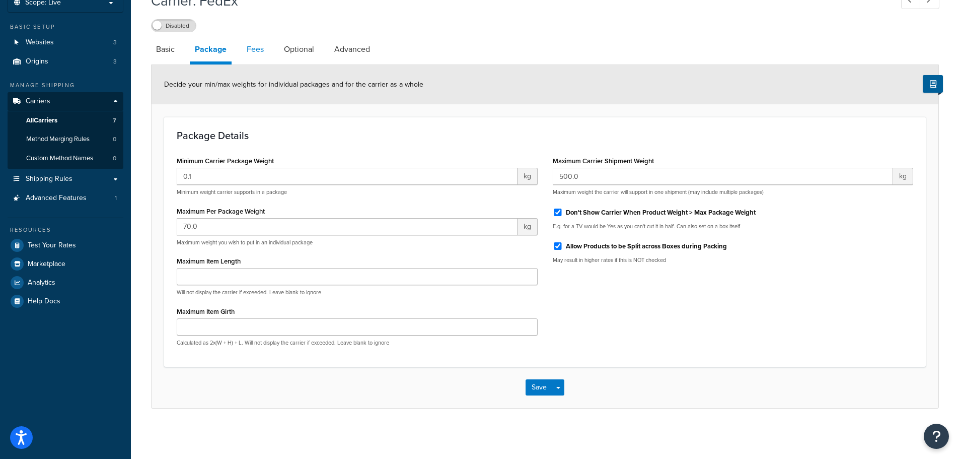
click at [252, 51] on link "Fees" at bounding box center [255, 49] width 27 height 24
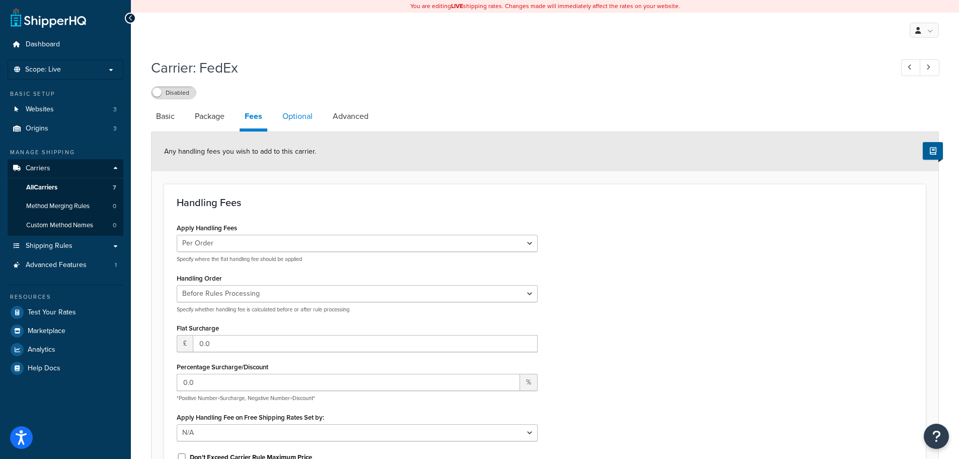
click at [304, 114] on link "Optional" at bounding box center [297, 116] width 40 height 24
select select "business"
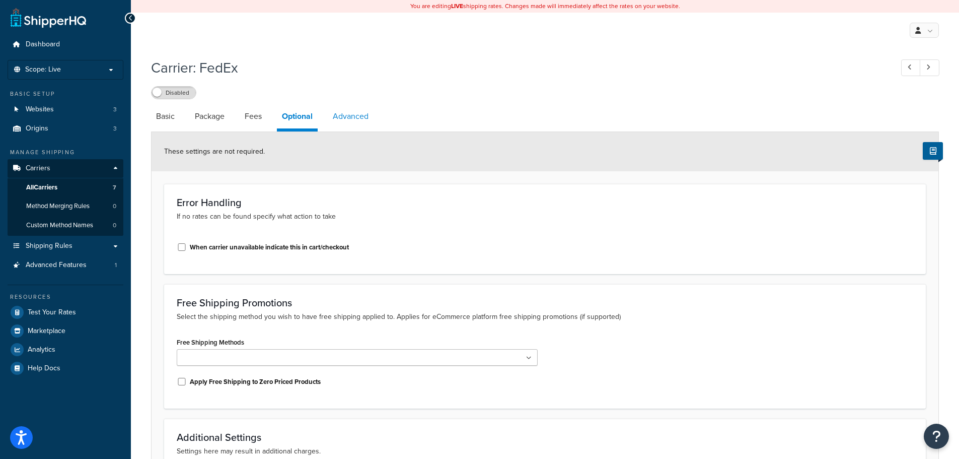
click at [366, 118] on link "Advanced" at bounding box center [351, 116] width 46 height 24
select select "false"
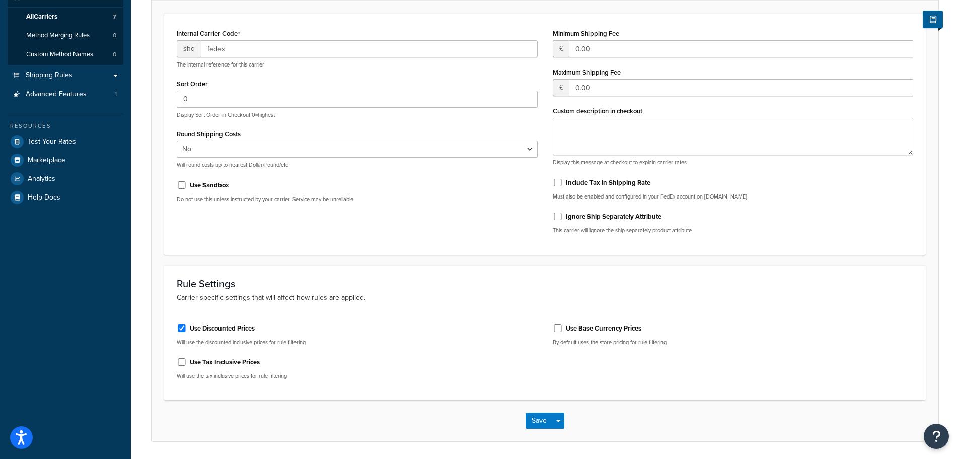
scroll to position [201, 0]
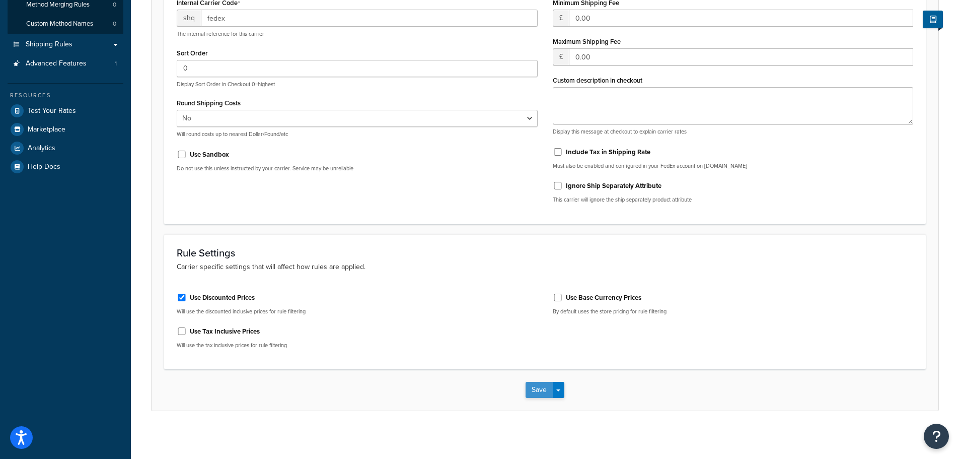
click at [532, 386] on button "Save" at bounding box center [539, 390] width 27 height 16
